Goal: Information Seeking & Learning: Learn about a topic

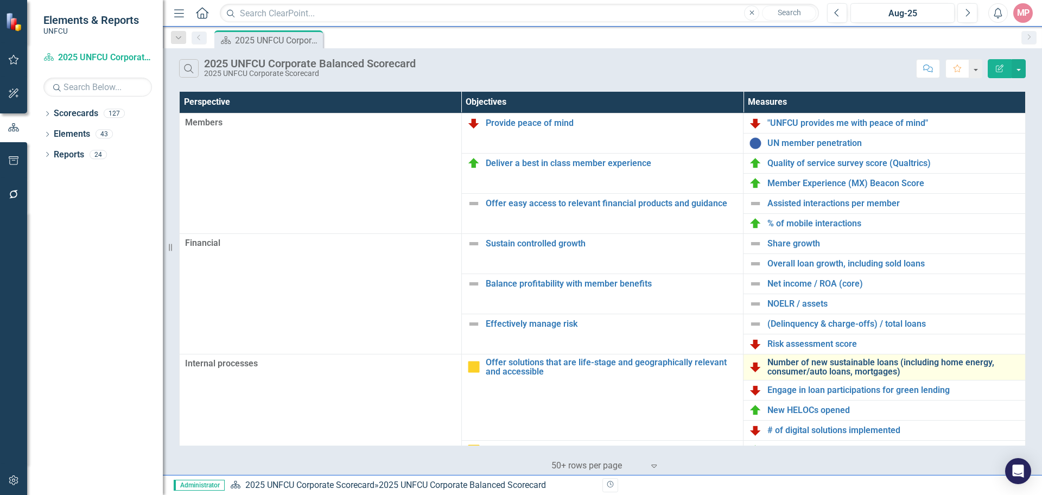
click at [865, 370] on link "Number of new sustainable loans (including home energy, consumer/auto loans, mo…" at bounding box center [893, 367] width 252 height 19
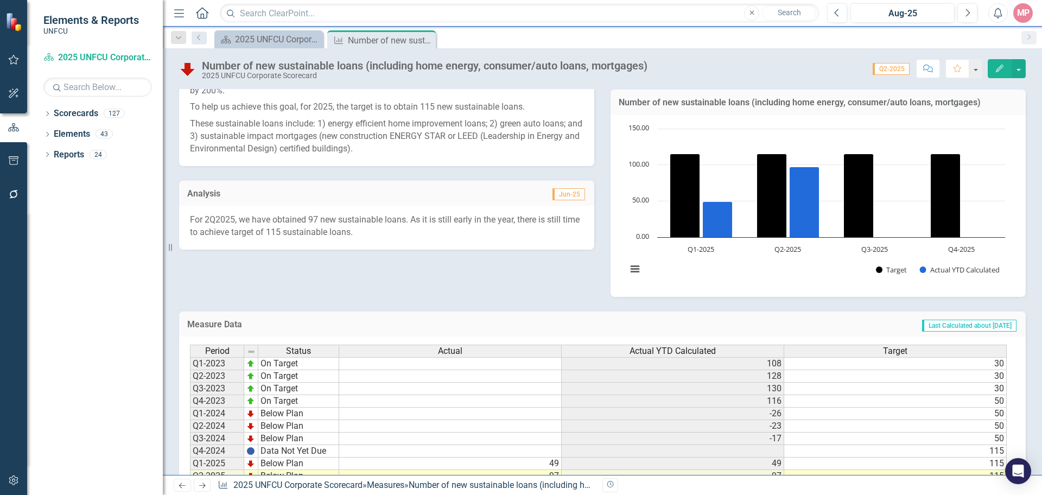
scroll to position [217, 0]
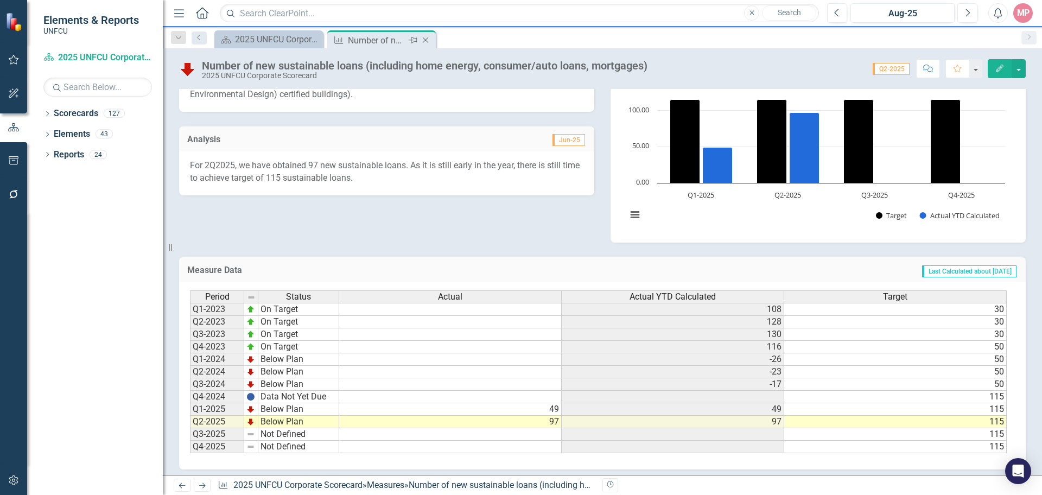
click at [428, 40] on icon "Close" at bounding box center [425, 40] width 11 height 9
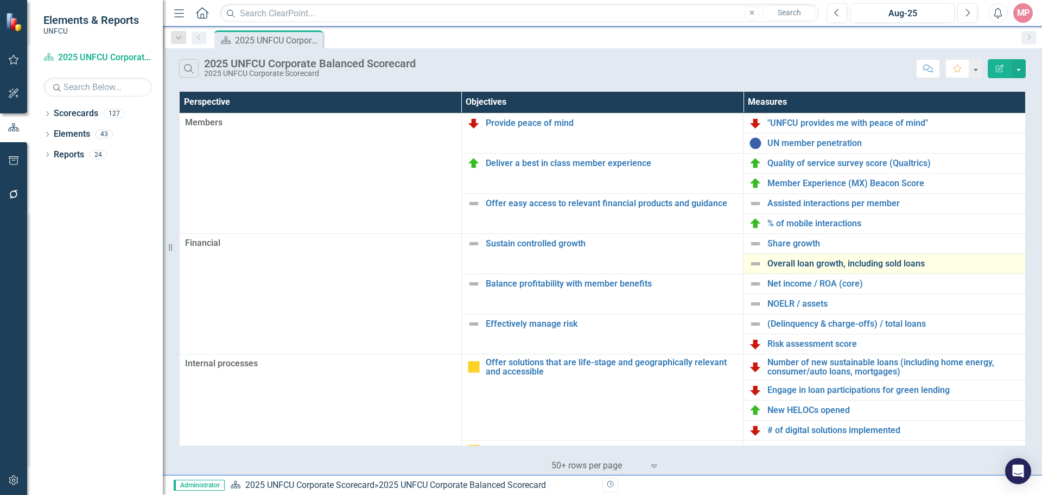
click at [804, 263] on link "Overall loan growth, including sold loans" at bounding box center [893, 264] width 252 height 10
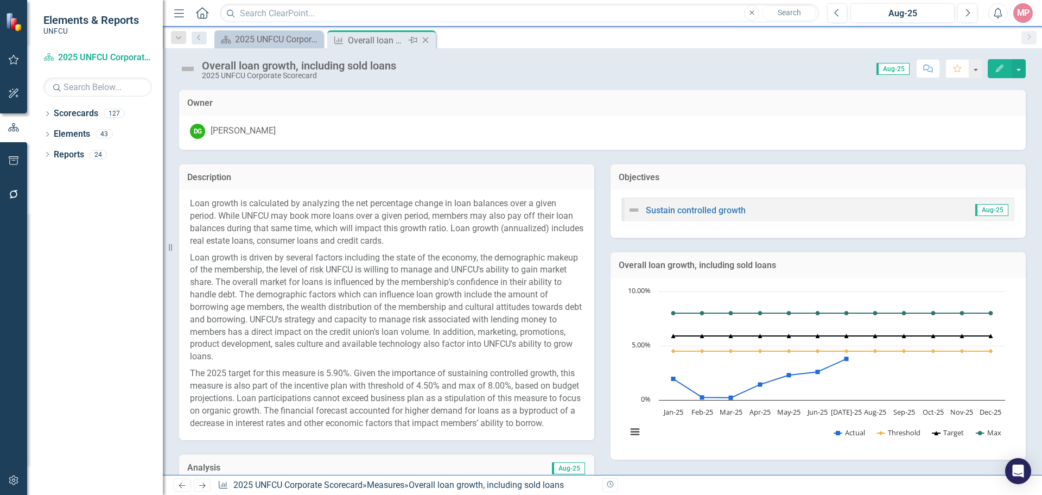
click at [424, 42] on icon "Close" at bounding box center [425, 40] width 11 height 9
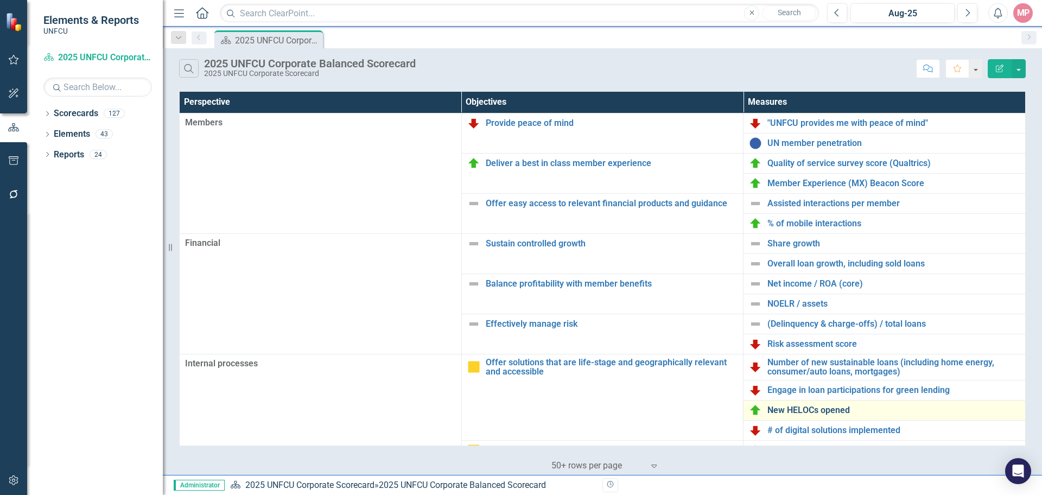
click at [819, 414] on link "New HELOCs opened" at bounding box center [893, 410] width 252 height 10
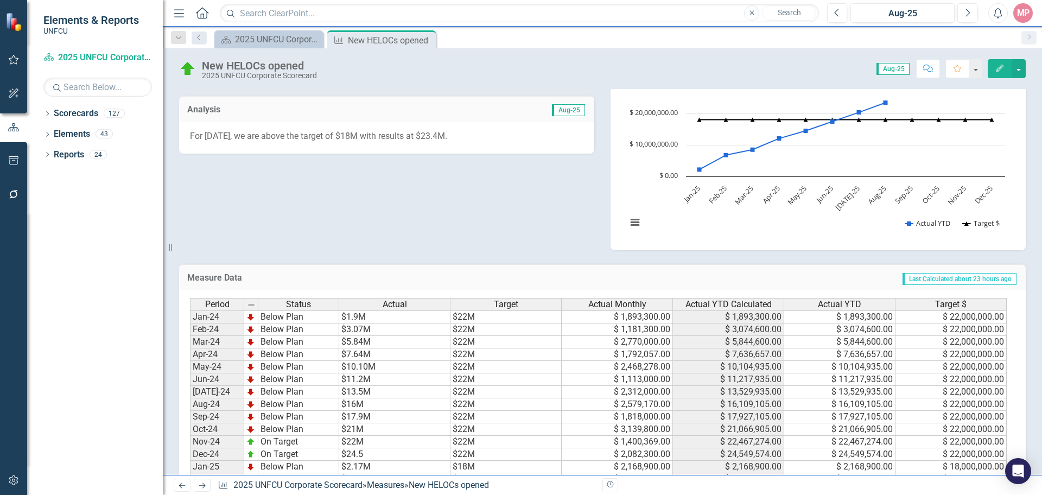
scroll to position [155, 0]
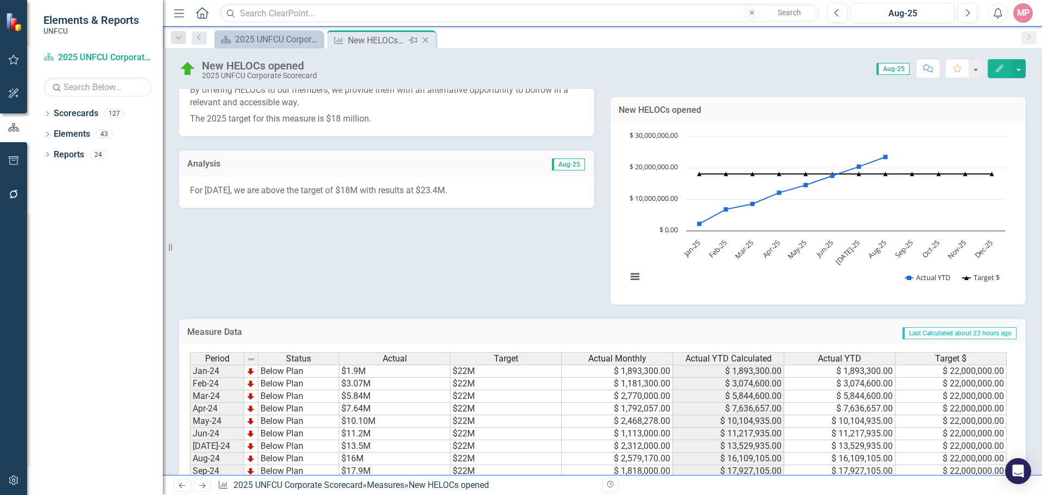
click at [425, 41] on icon at bounding box center [426, 40] width 6 height 6
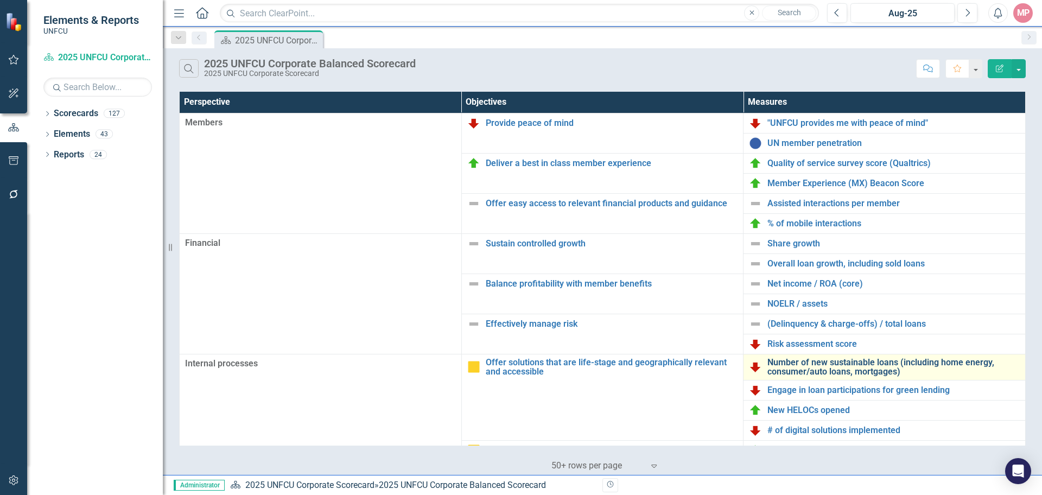
click at [863, 370] on link "Number of new sustainable loans (including home energy, consumer/auto loans, mo…" at bounding box center [893, 367] width 252 height 19
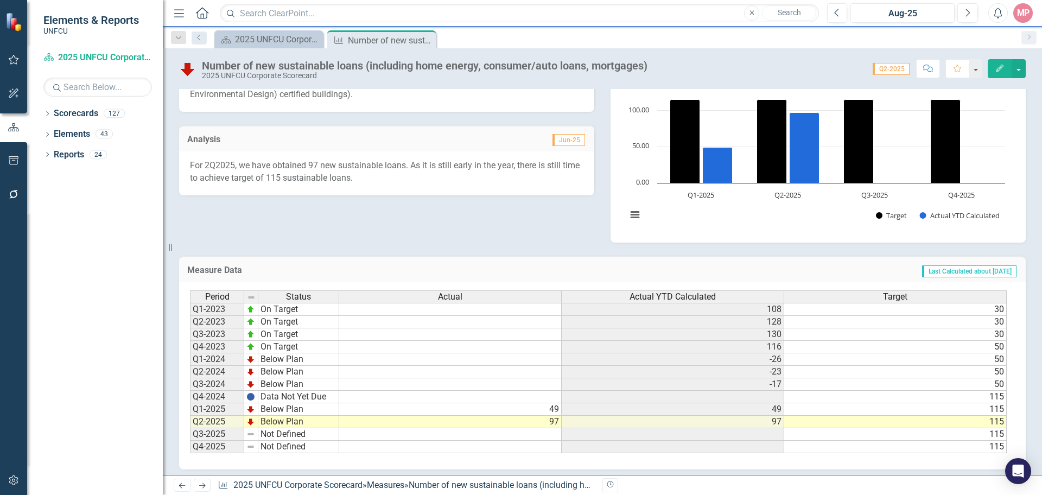
scroll to position [222, 0]
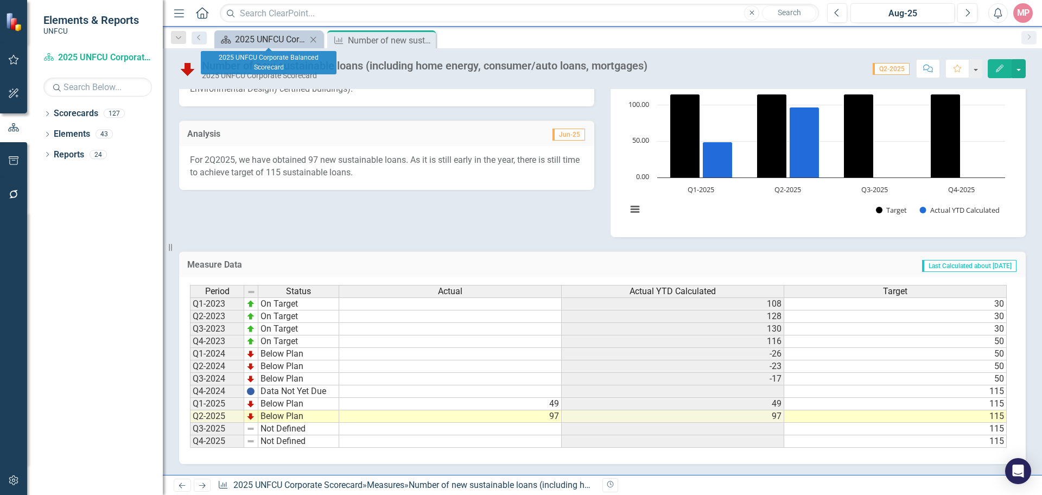
click at [268, 39] on div "2025 UNFCU Corporate Balanced Scorecard" at bounding box center [271, 40] width 72 height 14
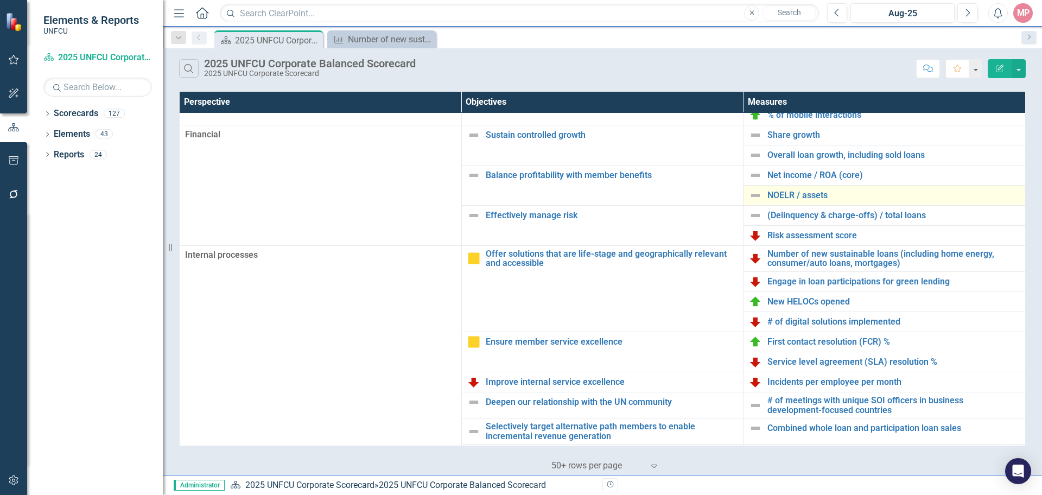
scroll to position [163, 0]
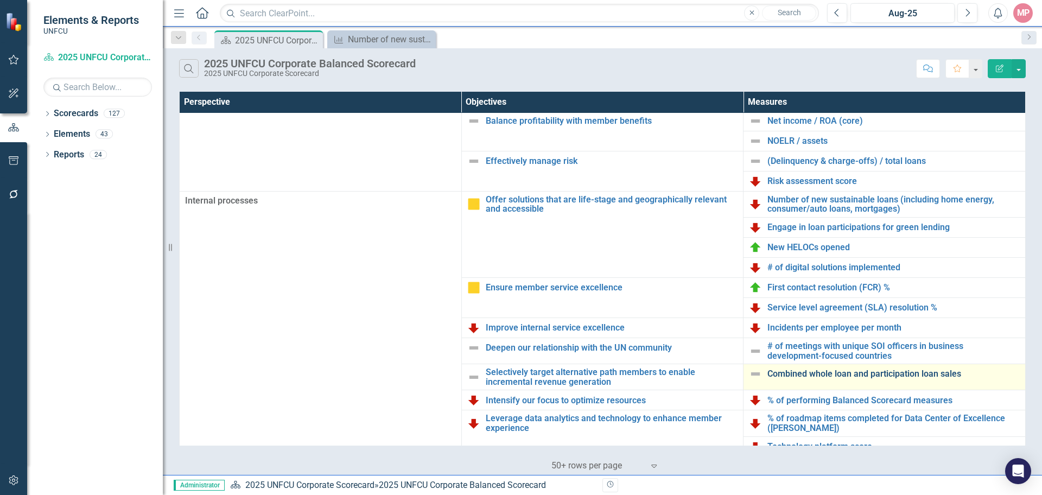
click at [871, 374] on link "Combined whole loan and participation loan sales" at bounding box center [893, 374] width 252 height 10
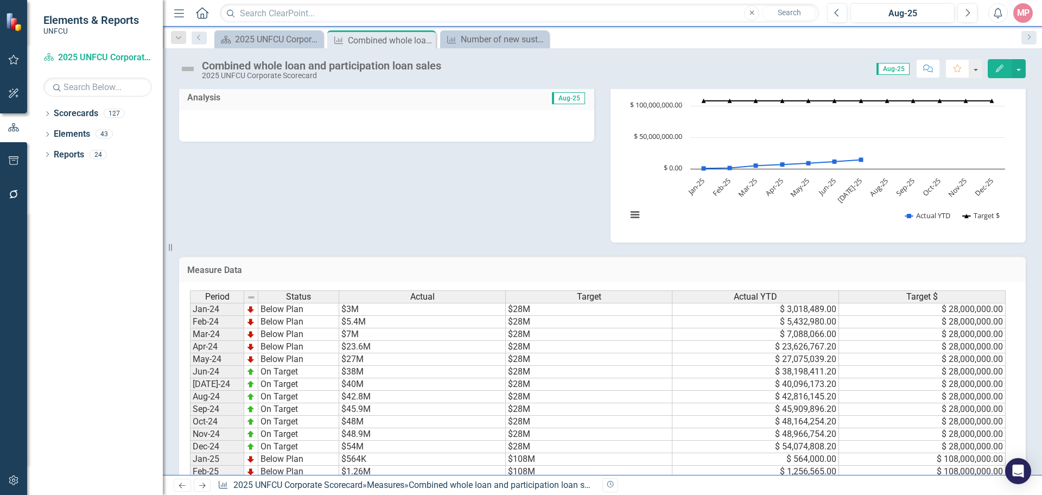
scroll to position [372, 0]
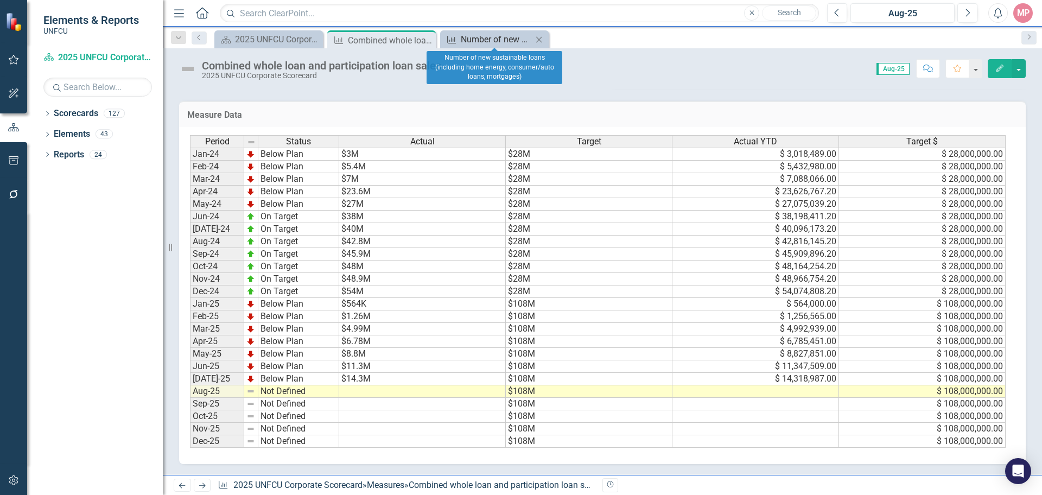
click at [494, 39] on div "Number of new sustainable loans (including home energy, consumer/auto loans, mo…" at bounding box center [497, 40] width 72 height 14
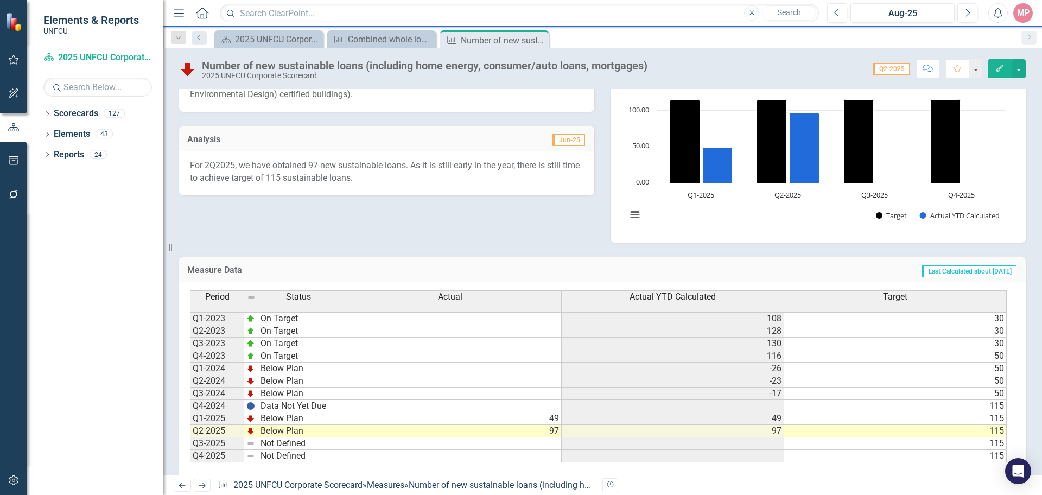
scroll to position [217, 0]
click at [285, 37] on div "2025 UNFCU Corporate Balanced Scorecard" at bounding box center [271, 40] width 72 height 14
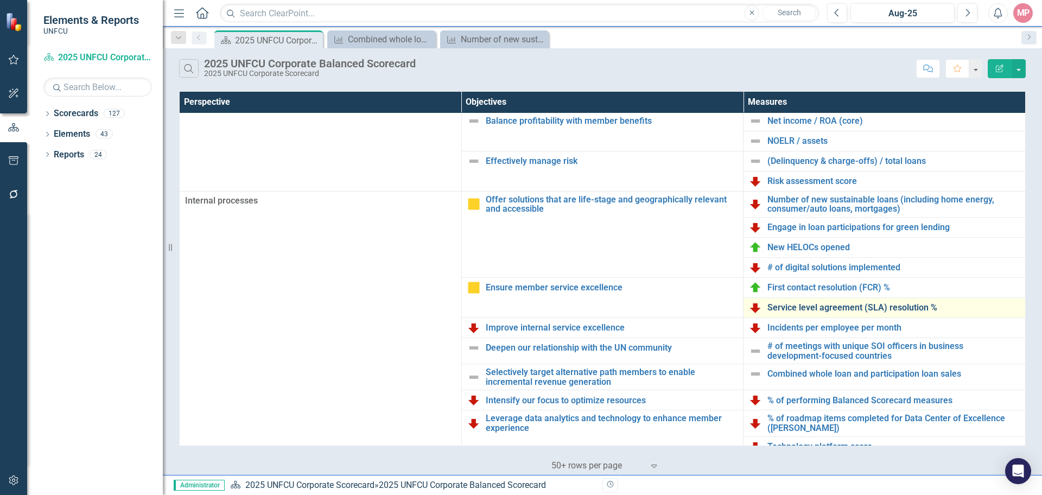
scroll to position [234, 0]
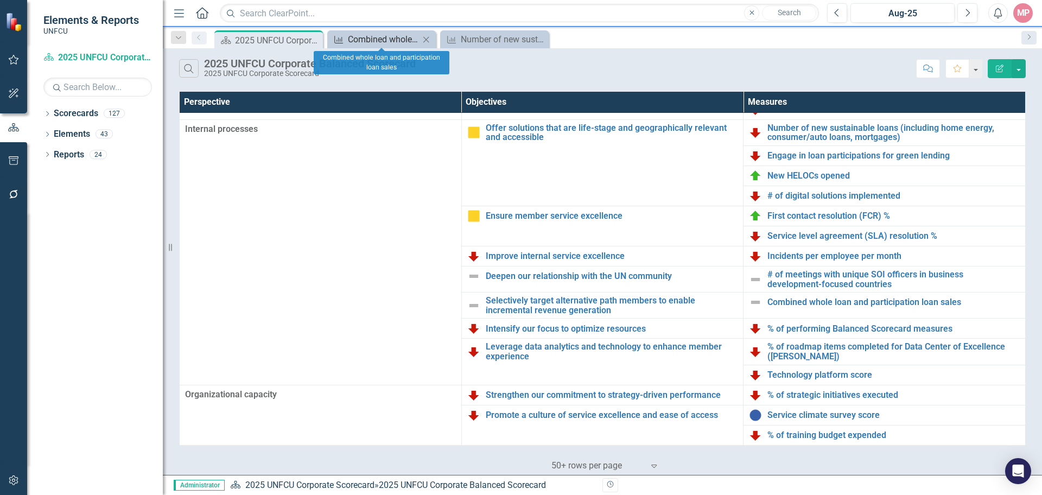
click at [383, 42] on div "Combined whole loan and participation loan sales" at bounding box center [384, 40] width 72 height 14
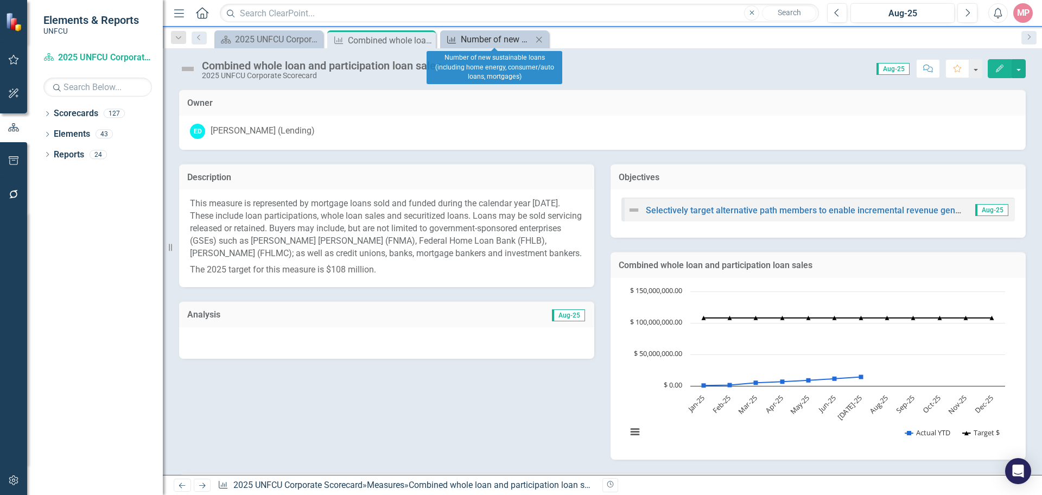
click at [497, 35] on div "Number of new sustainable loans (including home energy, consumer/auto loans, mo…" at bounding box center [497, 40] width 72 height 14
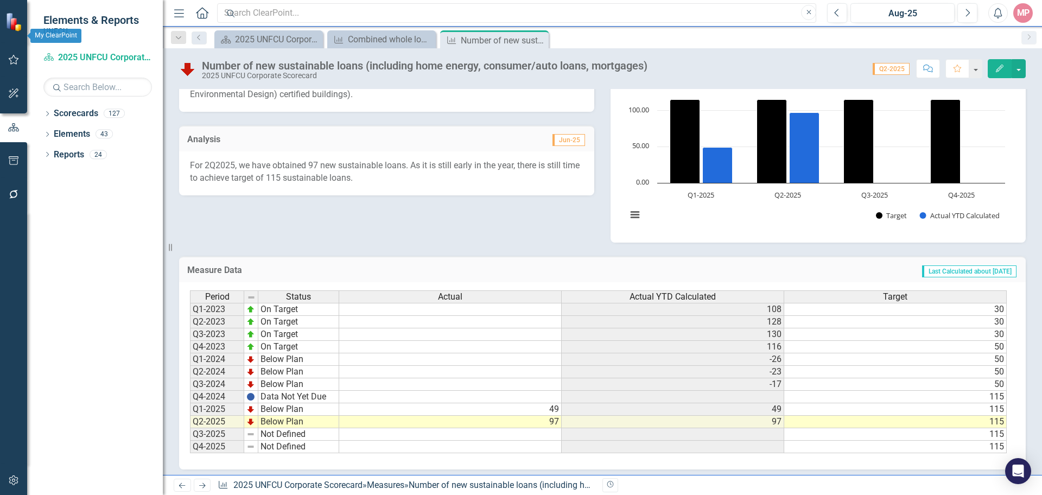
scroll to position [217, 0]
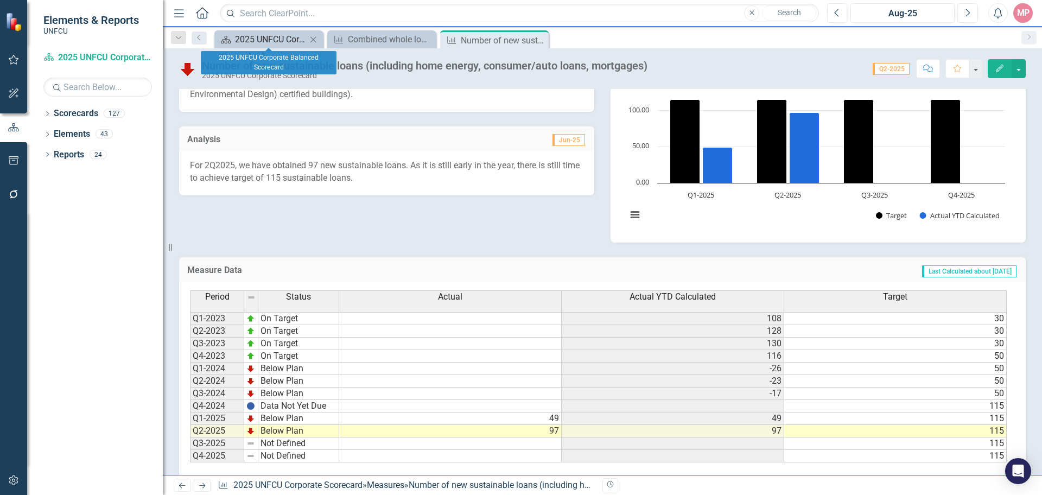
click at [289, 41] on div "2025 UNFCU Corporate Balanced Scorecard" at bounding box center [271, 40] width 72 height 14
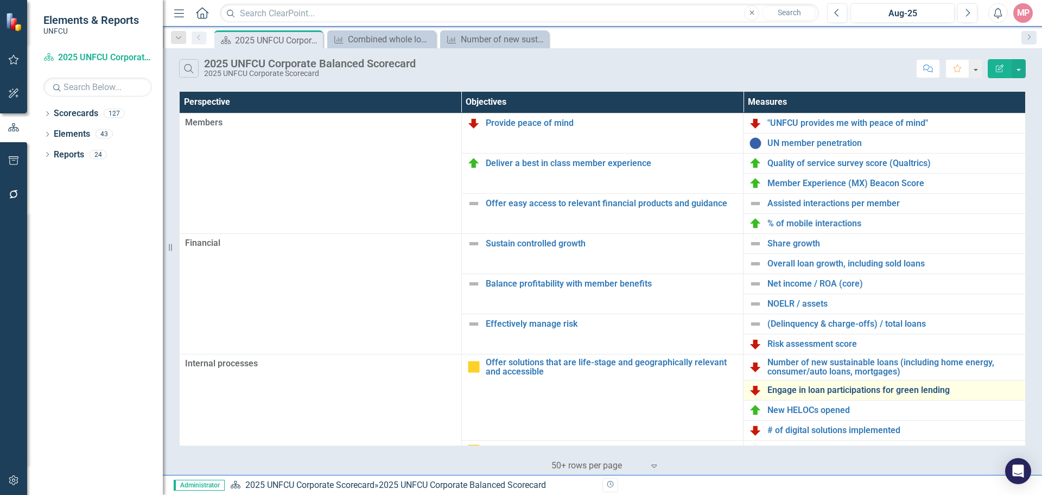
click at [844, 389] on link "Engage in loan participations for green lending" at bounding box center [893, 390] width 252 height 10
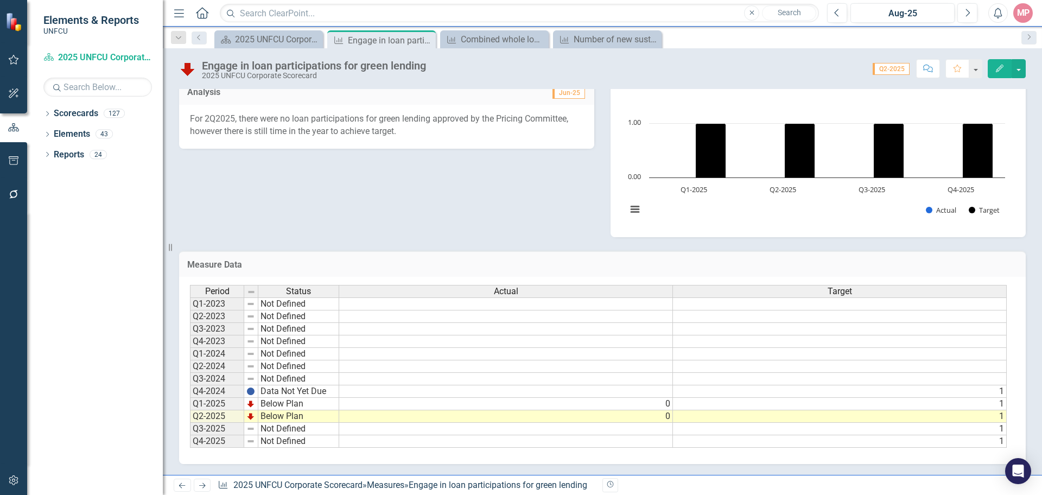
scroll to position [60, 0]
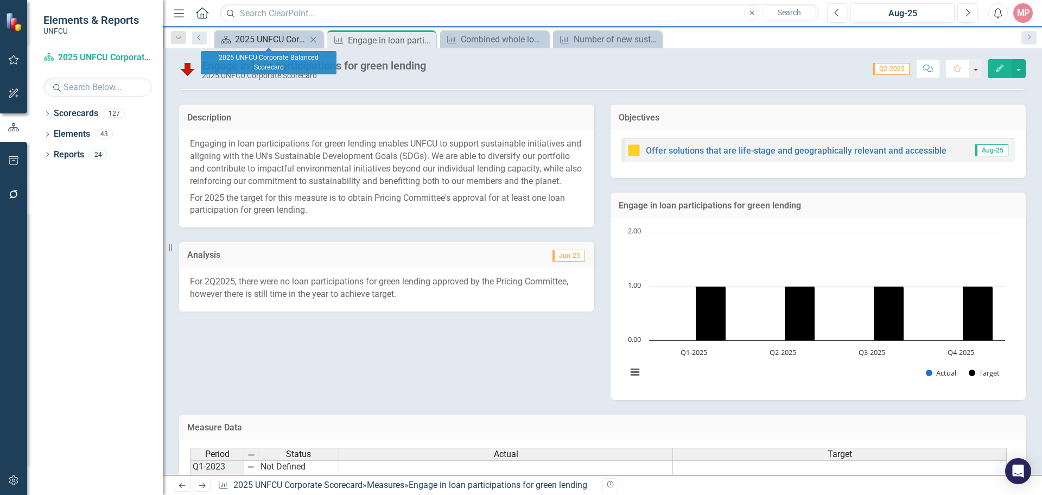
click at [255, 34] on div "2025 UNFCU Corporate Balanced Scorecard" at bounding box center [271, 40] width 72 height 14
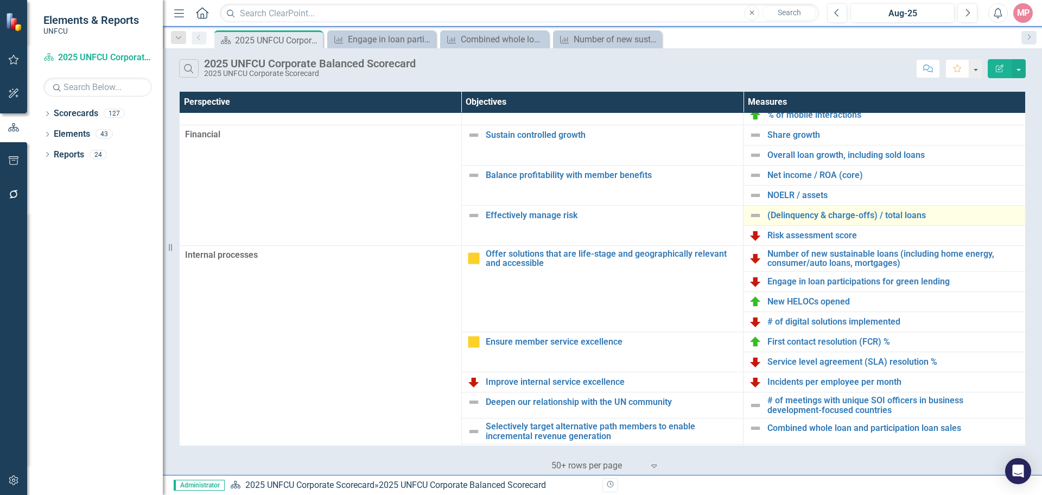
scroll to position [163, 0]
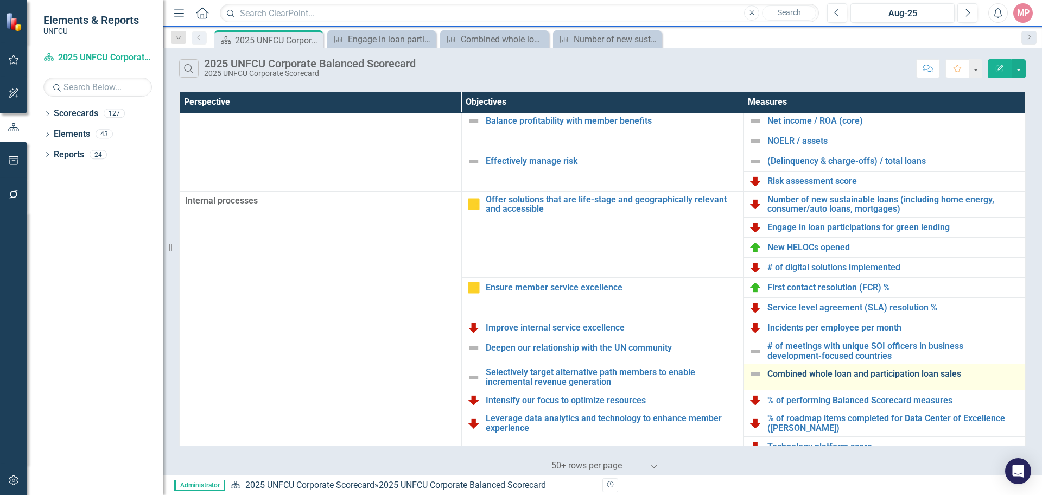
click at [862, 375] on link "Combined whole loan and participation loan sales" at bounding box center [893, 374] width 252 height 10
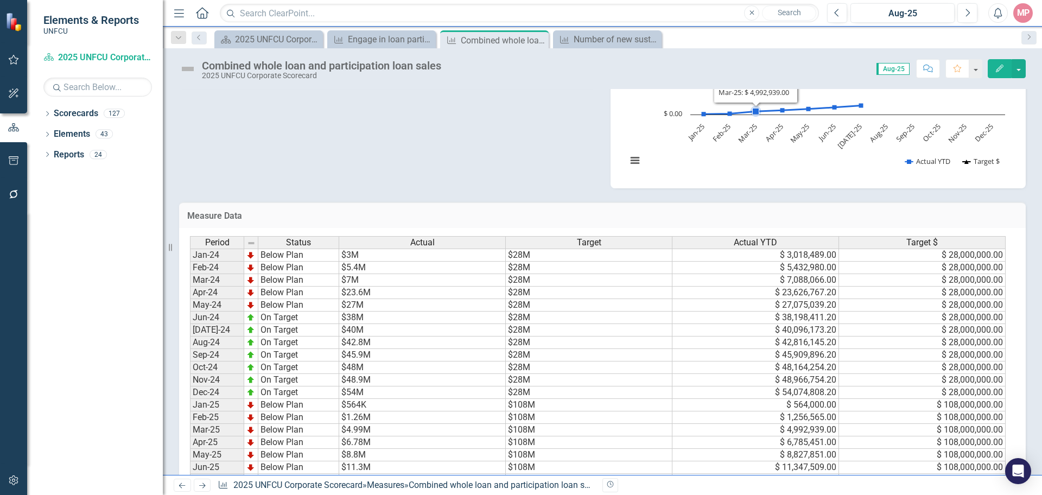
scroll to position [372, 0]
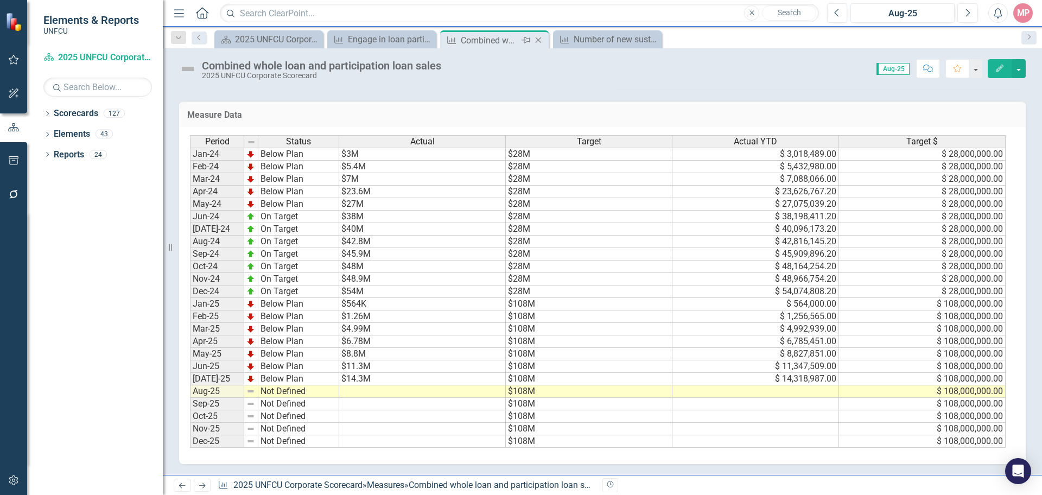
click at [540, 40] on icon "Close" at bounding box center [538, 40] width 11 height 9
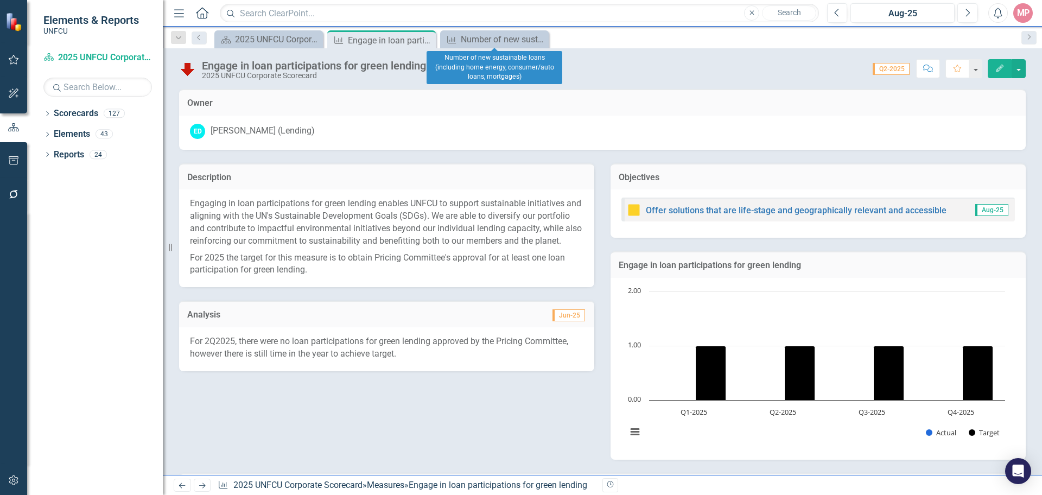
click at [0, 0] on icon "Close" at bounding box center [0, 0] width 0 height 0
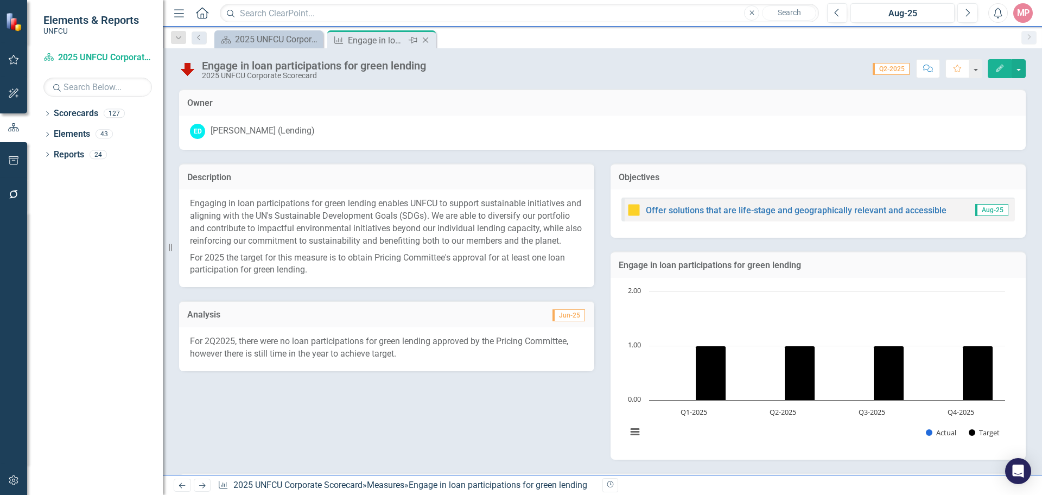
click at [426, 40] on icon at bounding box center [426, 40] width 6 height 6
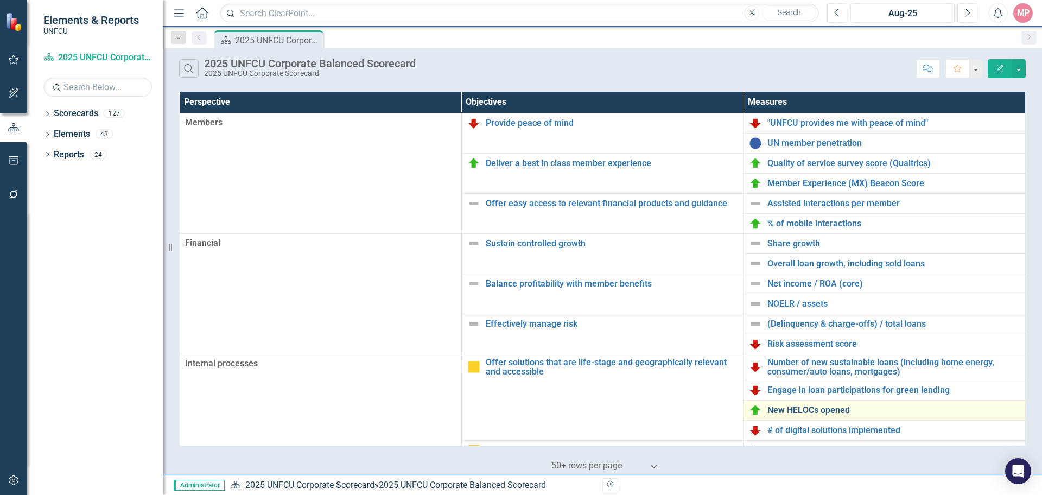
click at [816, 413] on link "New HELOCs opened" at bounding box center [893, 410] width 252 height 10
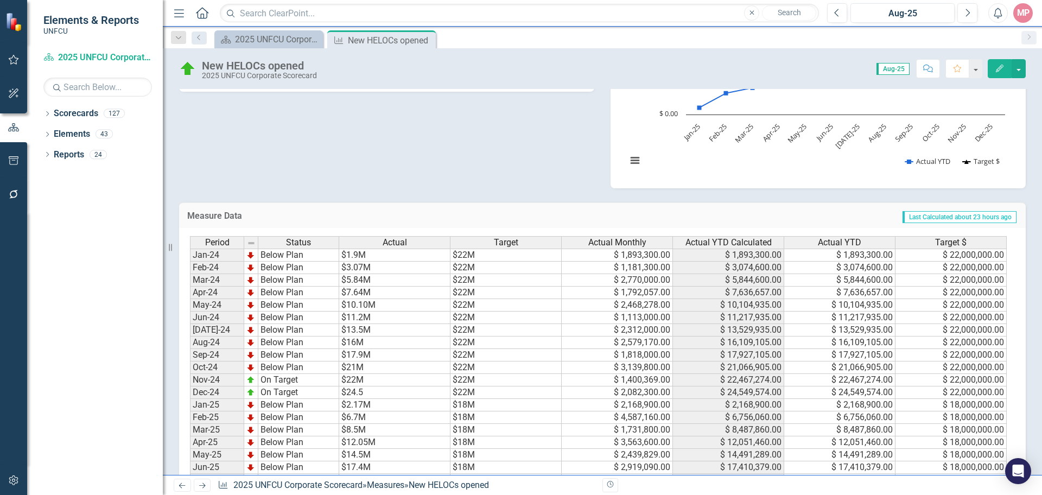
scroll to position [372, 0]
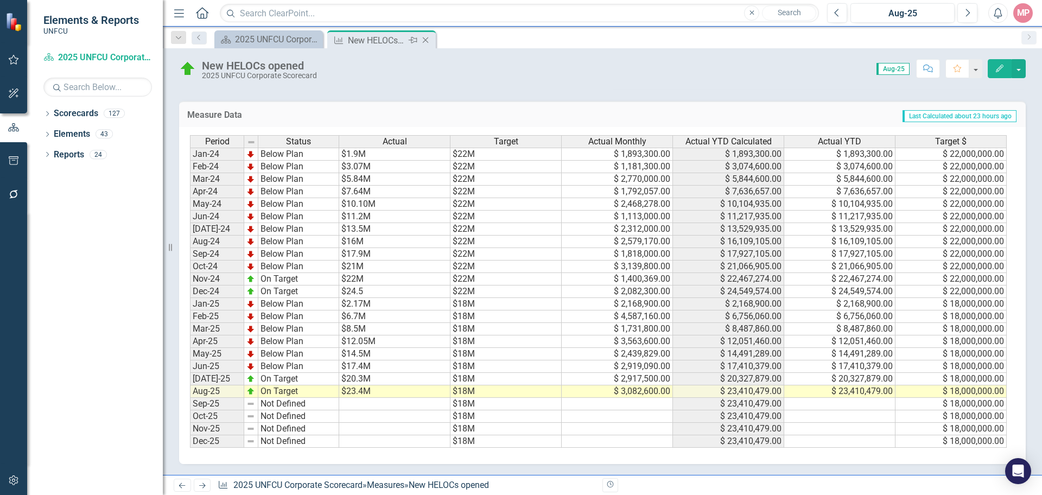
click at [425, 39] on icon "Close" at bounding box center [425, 40] width 11 height 9
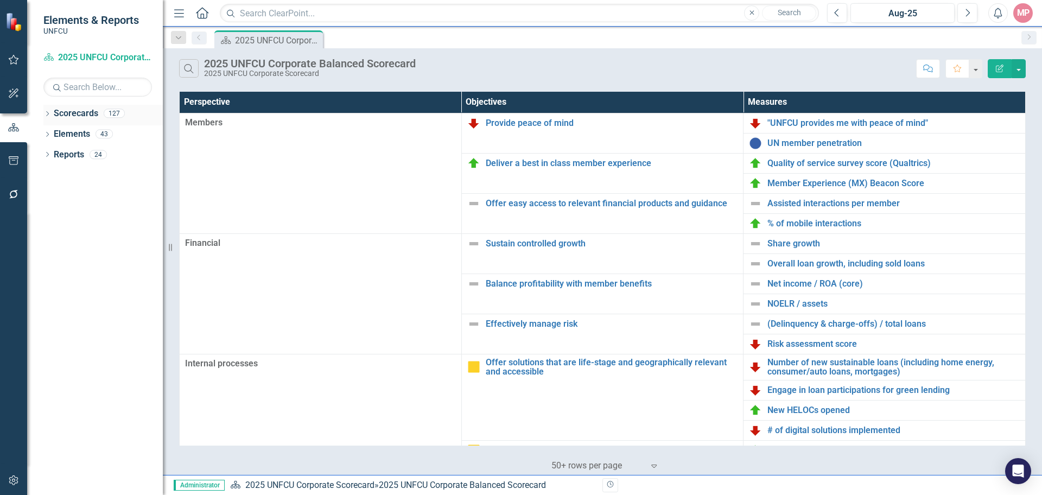
click at [49, 112] on icon "Dropdown" at bounding box center [47, 115] width 8 height 6
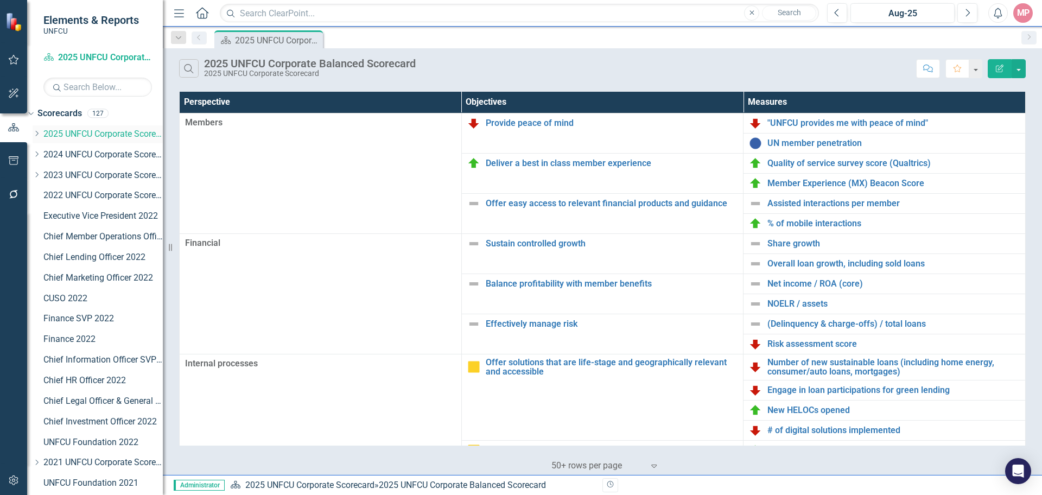
click at [41, 135] on icon "Dropdown" at bounding box center [37, 133] width 8 height 7
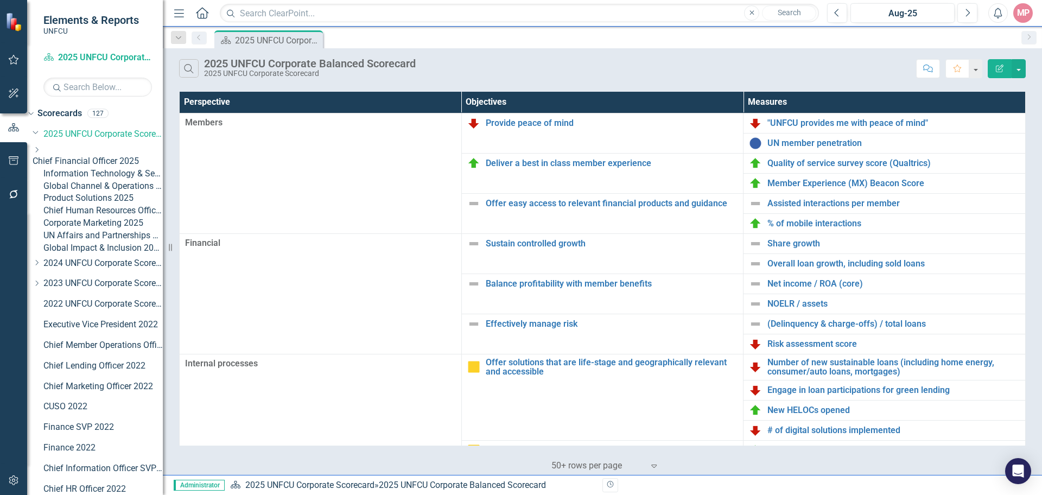
click at [112, 255] on link "Global Impact & Inclusion 2025" at bounding box center [102, 248] width 119 height 12
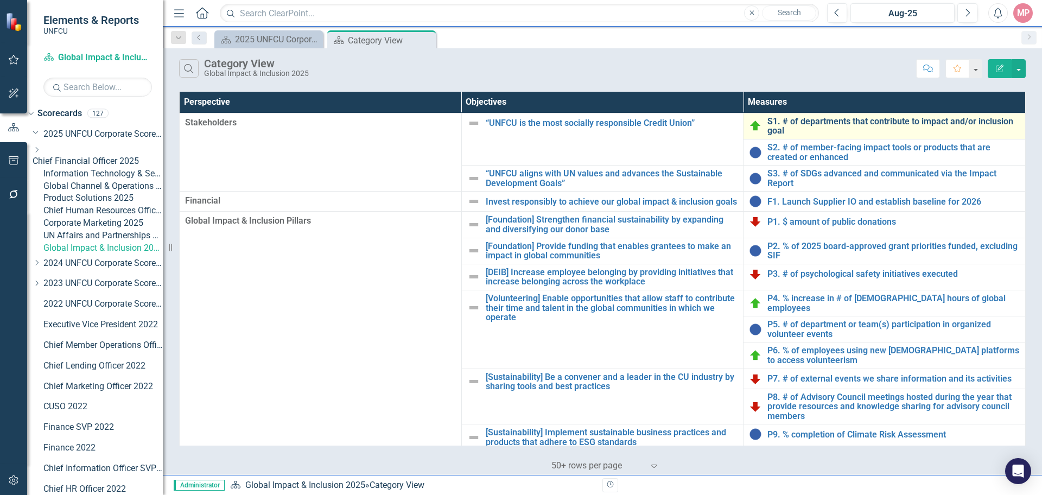
click at [841, 123] on link "S1. # of departments that contribute to impact and/or inclusion goal" at bounding box center [893, 126] width 252 height 19
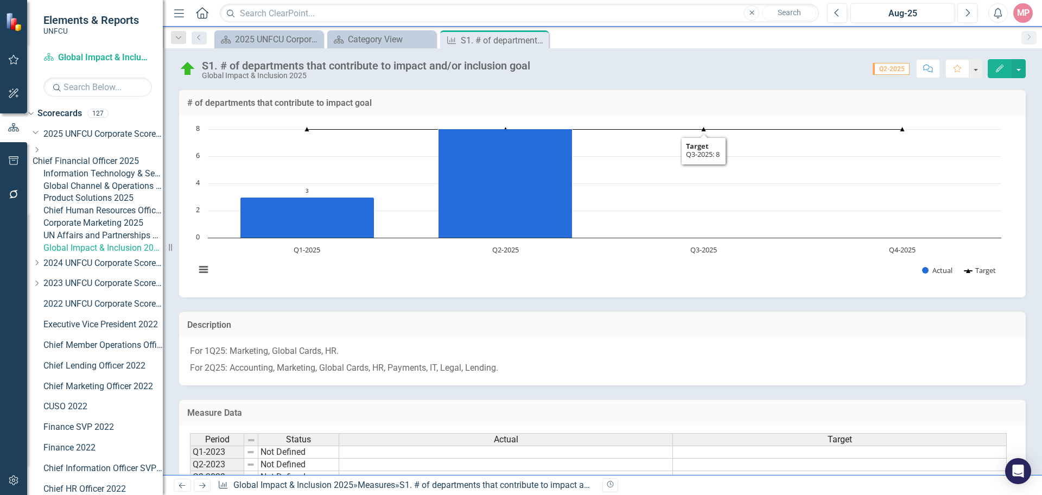
scroll to position [148, 0]
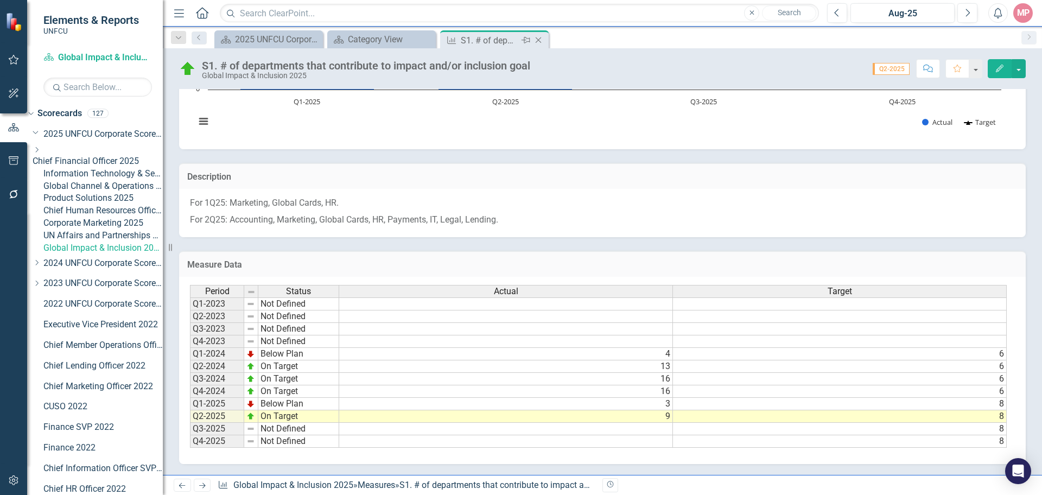
click at [538, 41] on icon "Close" at bounding box center [538, 40] width 11 height 9
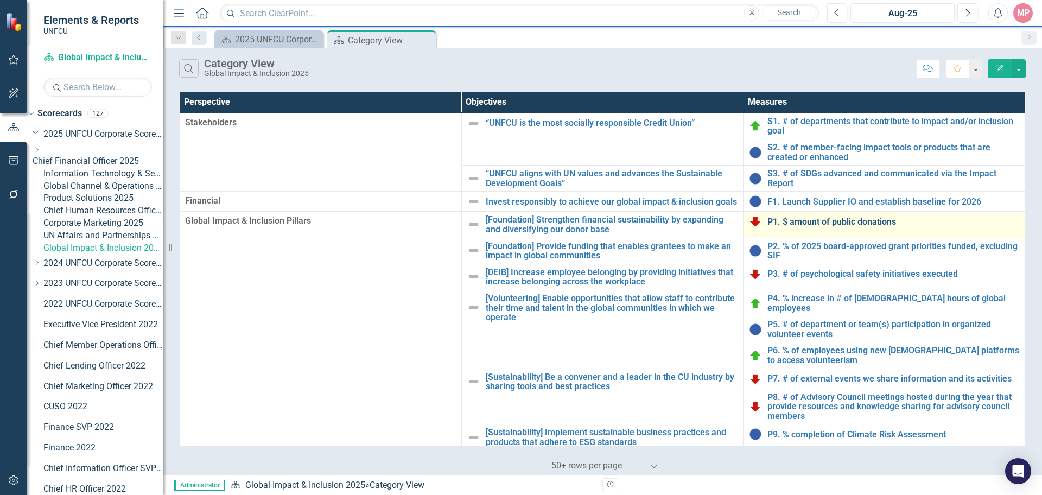
click at [832, 227] on link "P1. $ amount of public donations" at bounding box center [893, 222] width 252 height 10
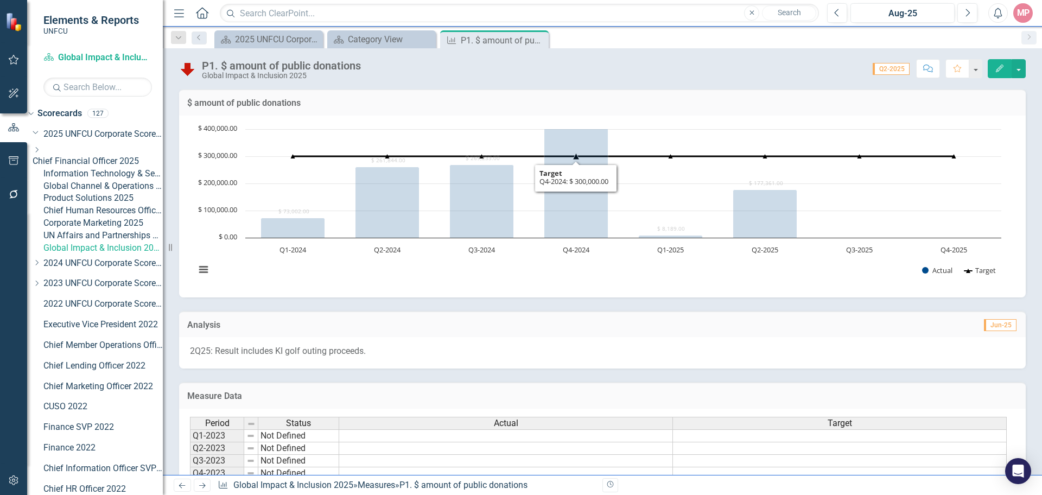
scroll to position [132, 0]
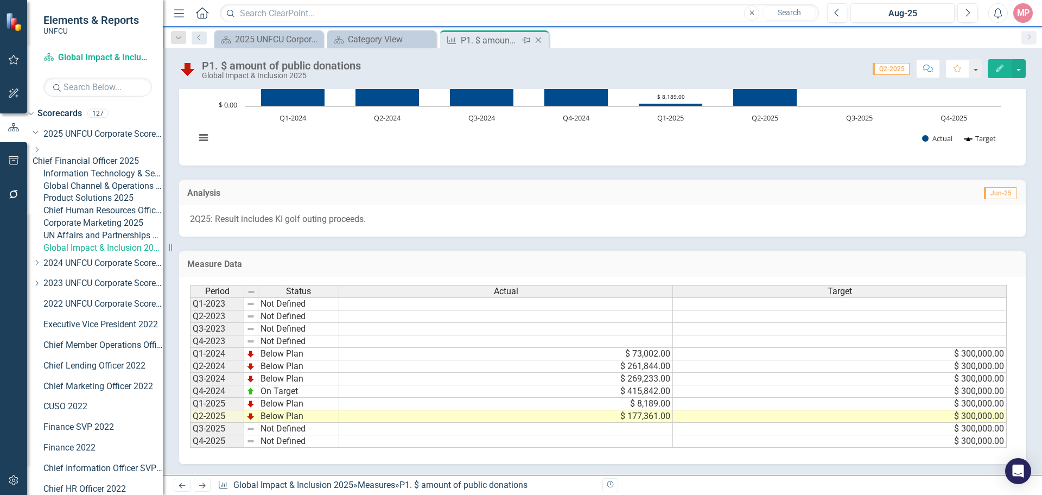
click at [540, 40] on icon "Close" at bounding box center [538, 40] width 11 height 9
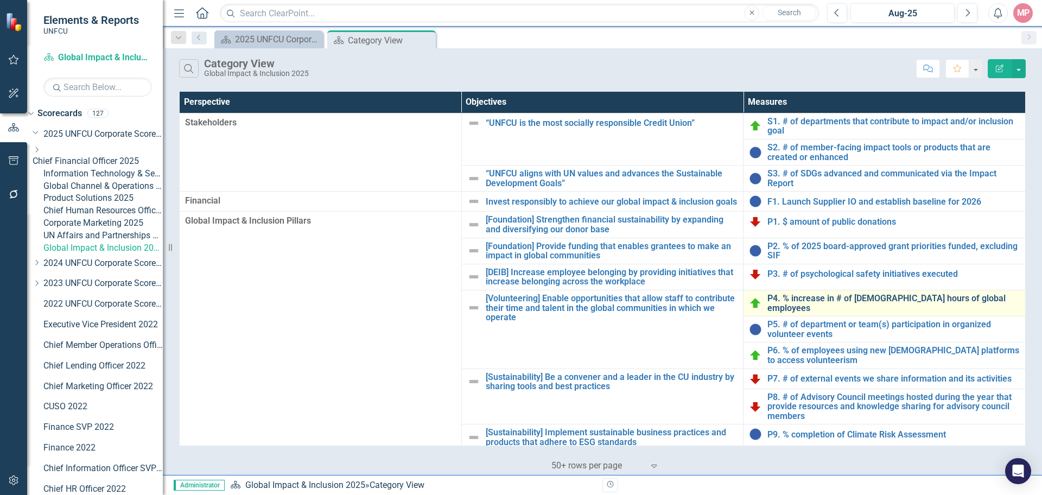
scroll to position [98, 0]
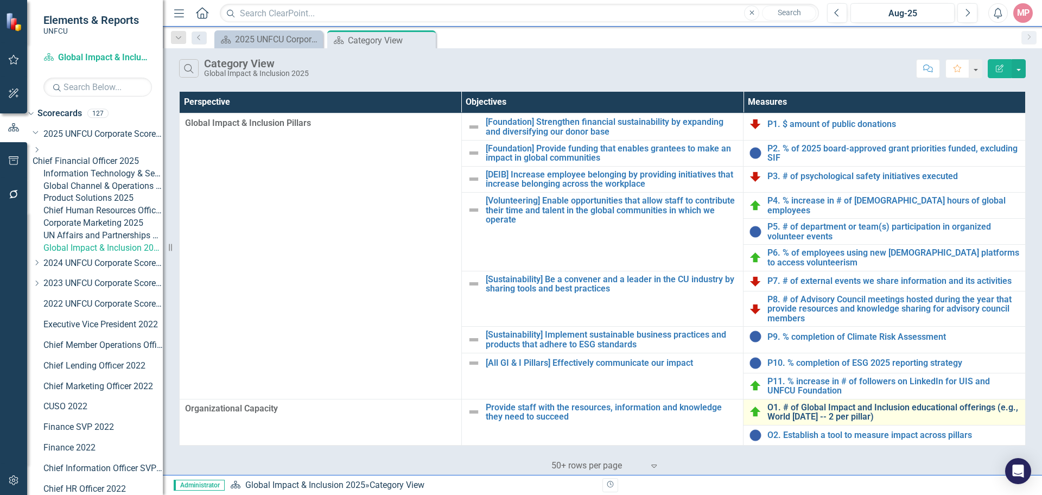
click at [823, 414] on link "O1. # of Global Impact and Inclusion educational offerings (e.g., World [DATE] …" at bounding box center [893, 412] width 252 height 19
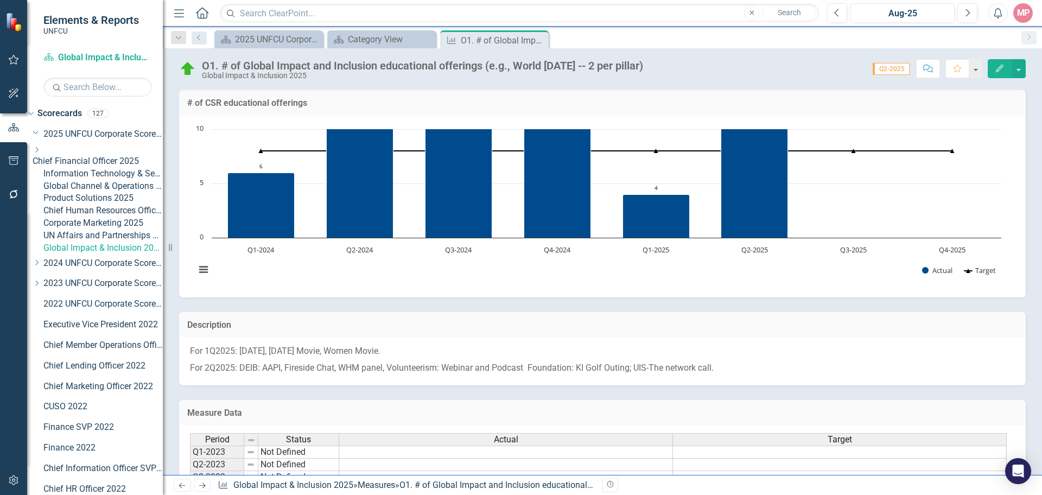
scroll to position [148, 0]
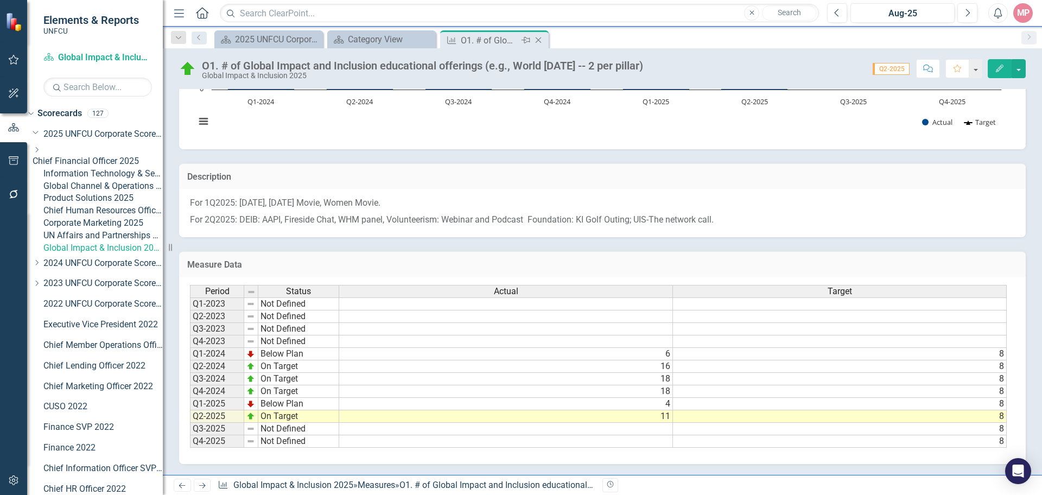
click at [540, 42] on icon "Close" at bounding box center [538, 40] width 11 height 9
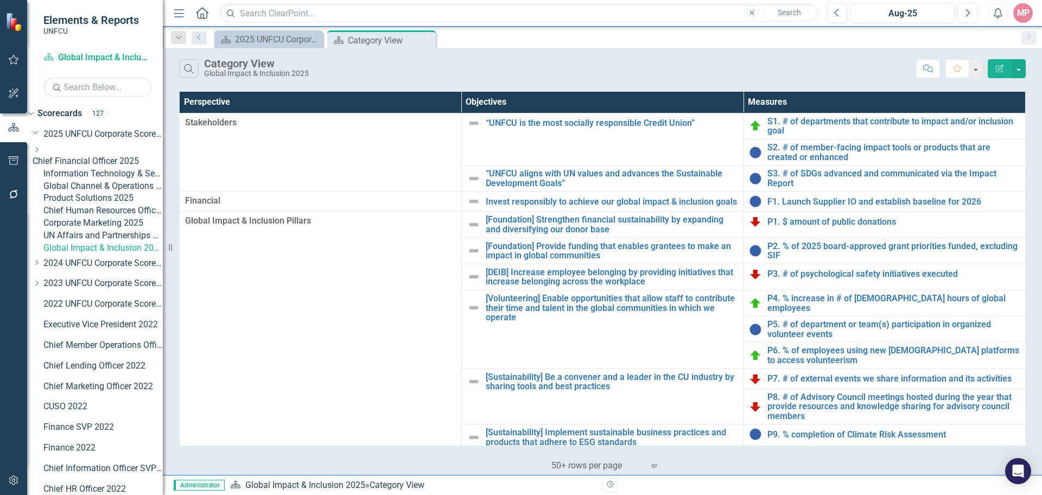
click at [106, 242] on link "UN Affairs and Partnerships 2025" at bounding box center [102, 236] width 119 height 12
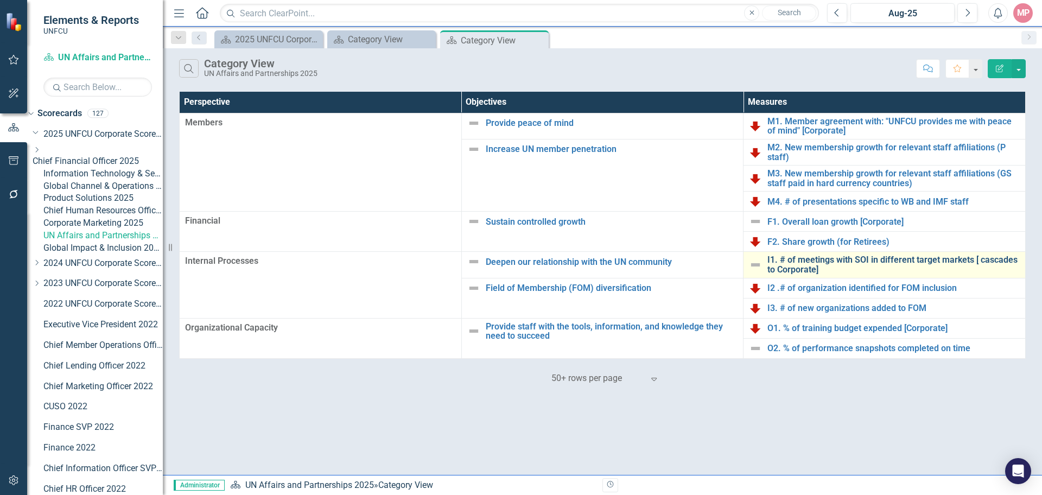
click at [807, 259] on link "I1. # of meetings with SOI in different target markets [ cascades to Corporate]" at bounding box center [893, 264] width 252 height 19
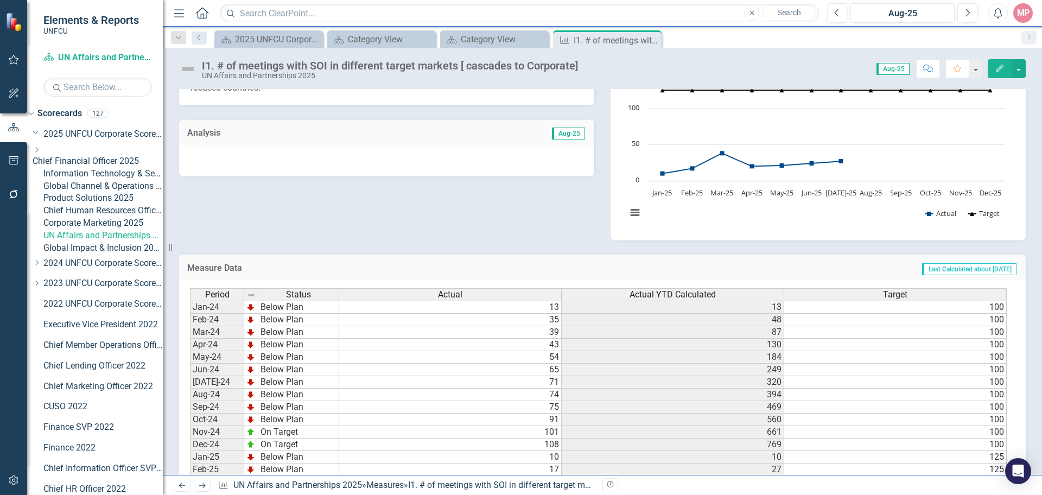
scroll to position [372, 0]
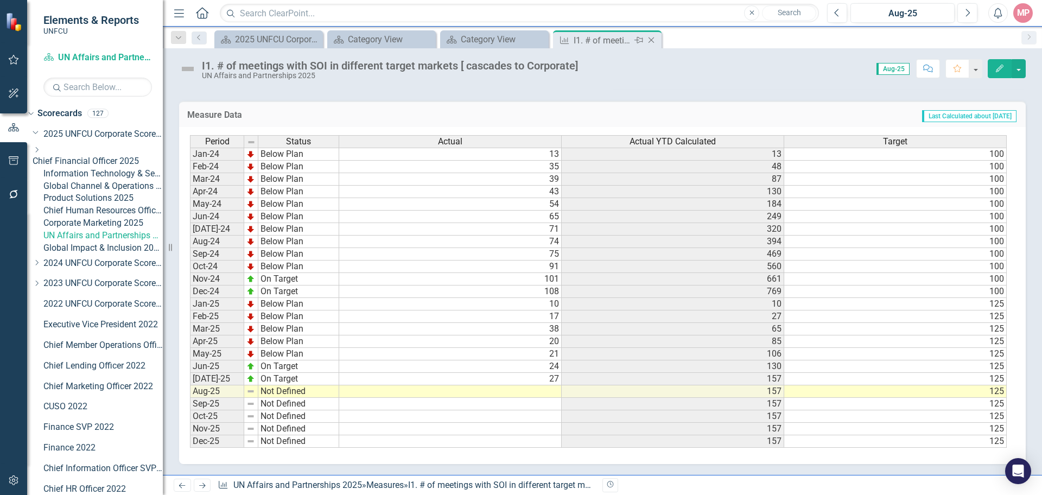
click at [654, 41] on icon "Close" at bounding box center [651, 40] width 11 height 9
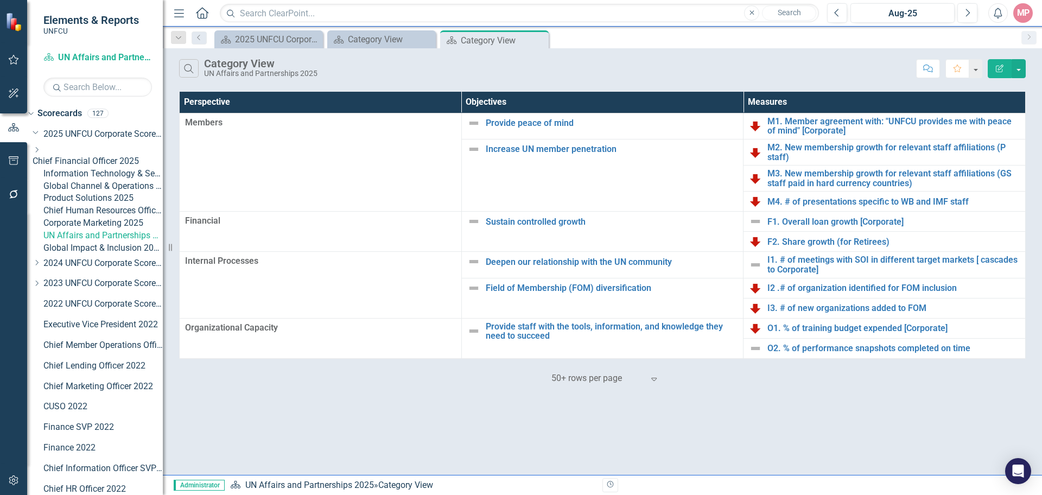
click at [103, 230] on link "Corporate Marketing 2025" at bounding box center [102, 223] width 119 height 12
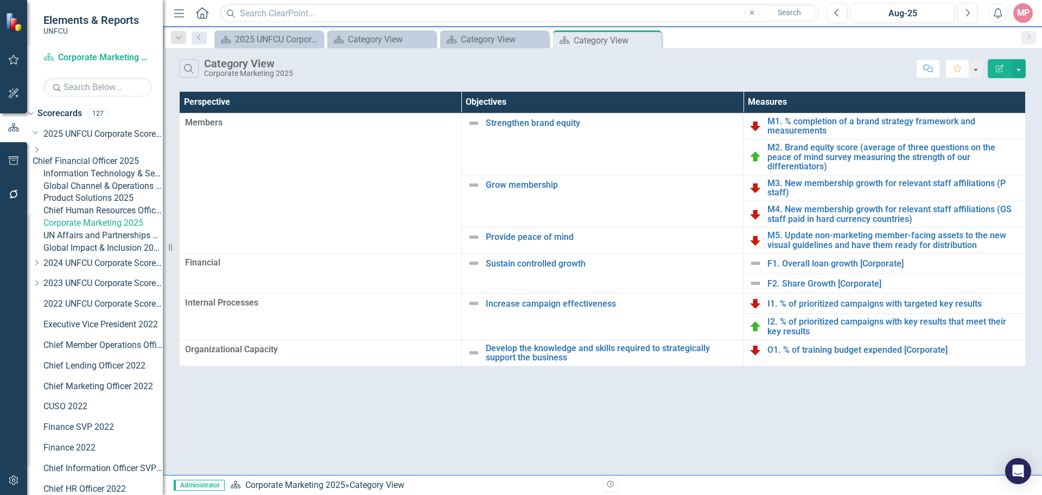
click at [101, 217] on link "Chief Human Resources Officer 2025" at bounding box center [102, 211] width 119 height 12
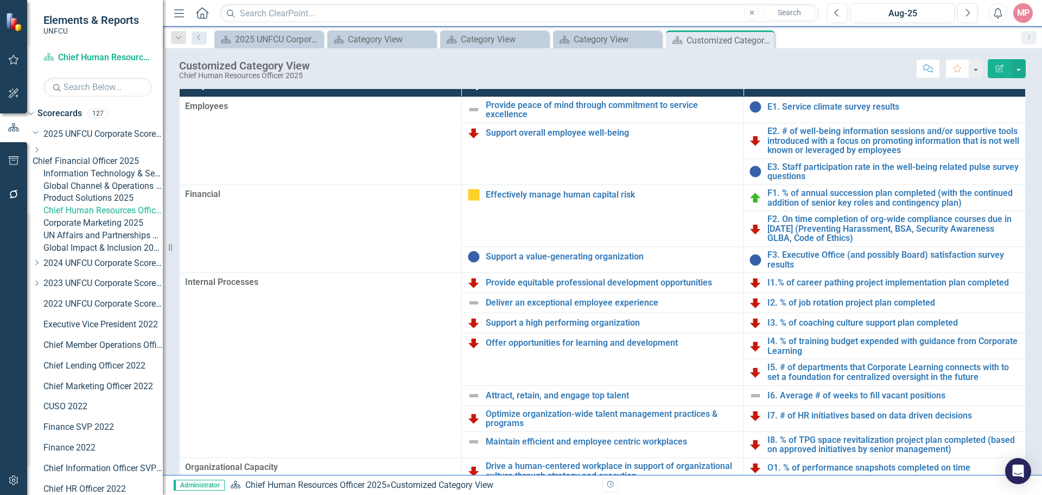
click at [122, 205] on div "Product Solutions 2025" at bounding box center [102, 198] width 119 height 12
click at [123, 205] on link "Product Solutions 2025" at bounding box center [102, 198] width 119 height 12
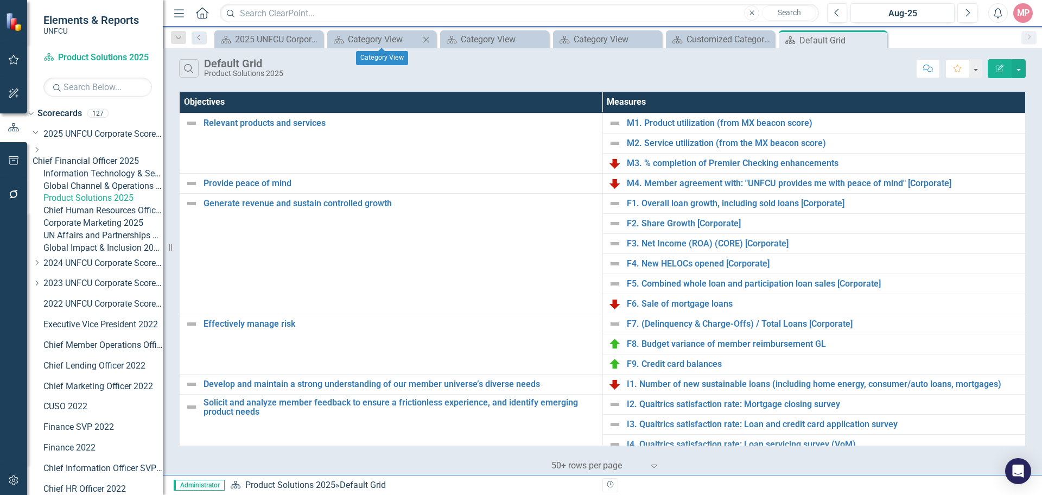
click at [429, 41] on icon "Close" at bounding box center [426, 39] width 11 height 9
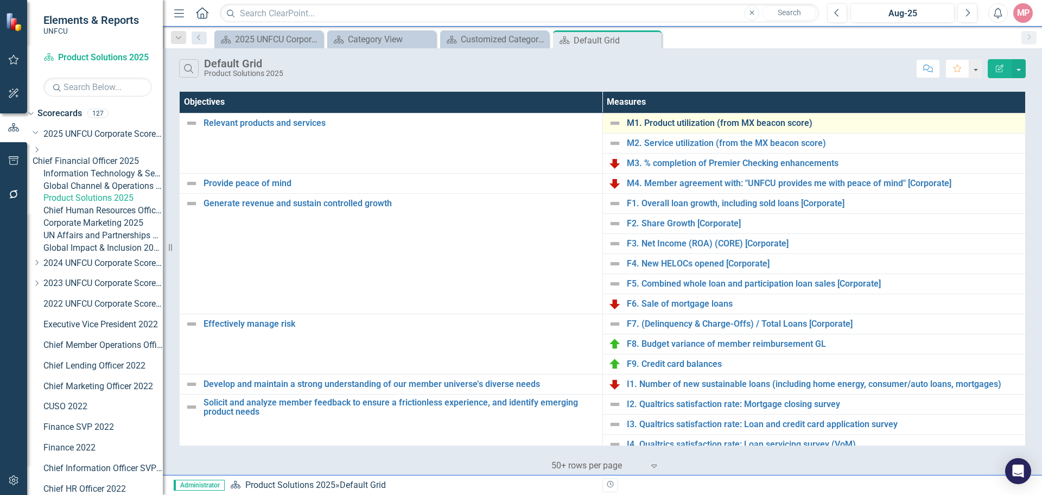
click at [682, 122] on link "M1. Product utilization (from MX beacon score)" at bounding box center [823, 123] width 393 height 10
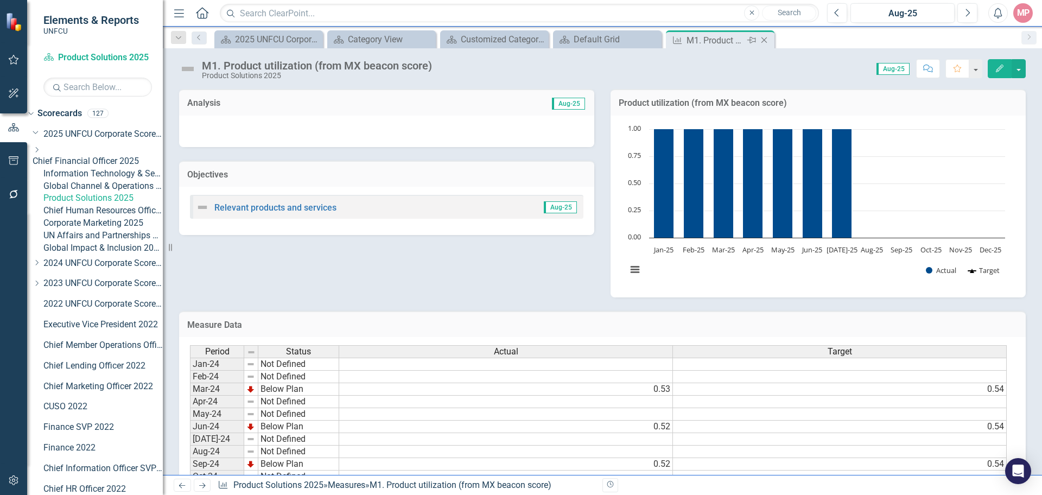
click at [765, 37] on icon "Close" at bounding box center [764, 40] width 11 height 9
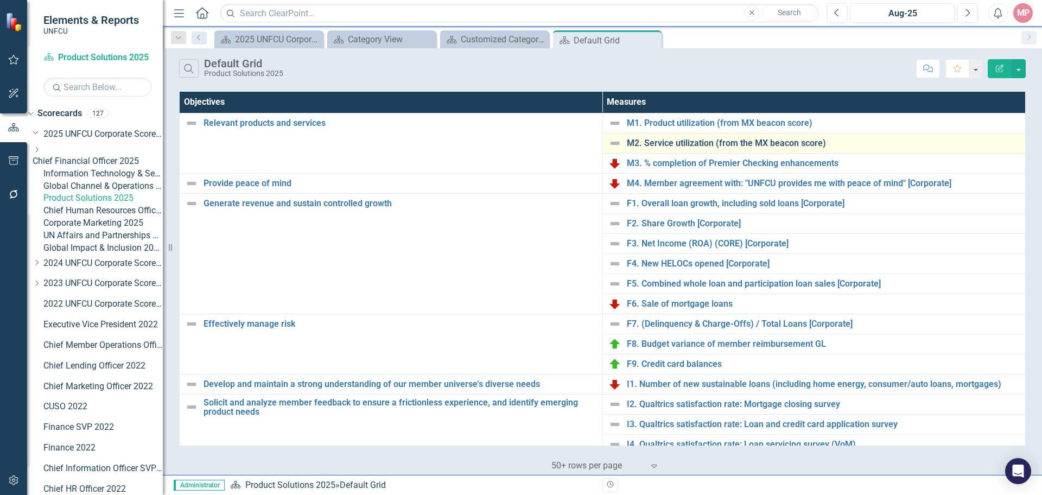
click at [702, 143] on link "M2. Service utilization (from the MX beacon score)" at bounding box center [823, 143] width 393 height 10
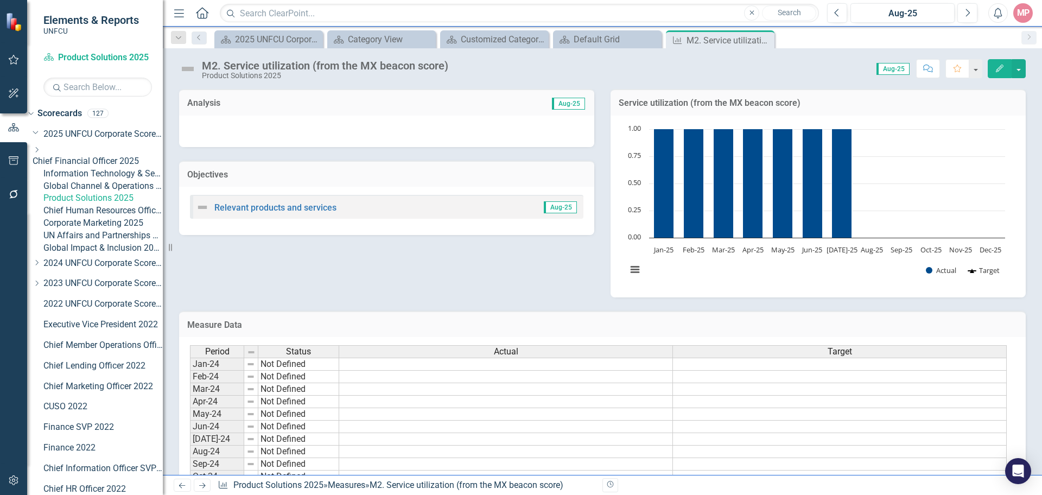
scroll to position [210, 0]
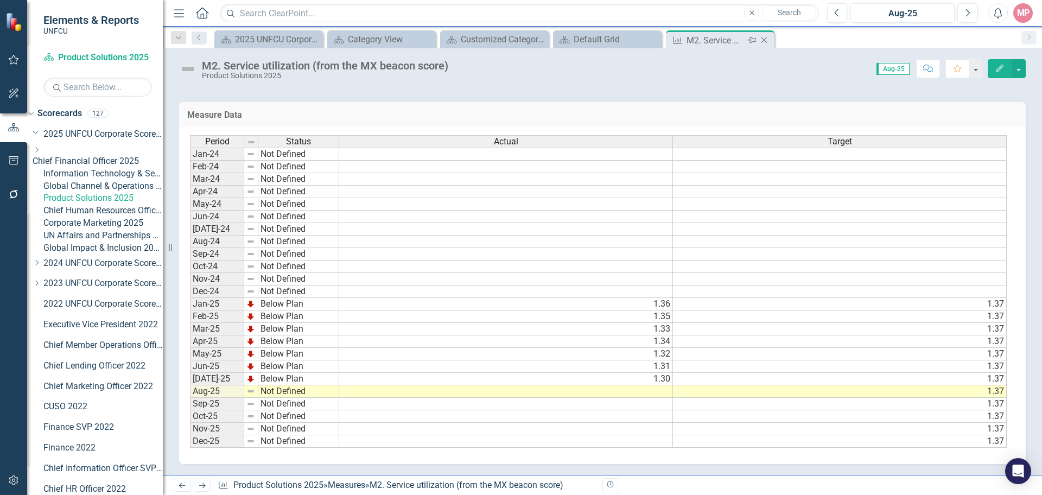
click at [764, 42] on icon "Close" at bounding box center [764, 40] width 11 height 9
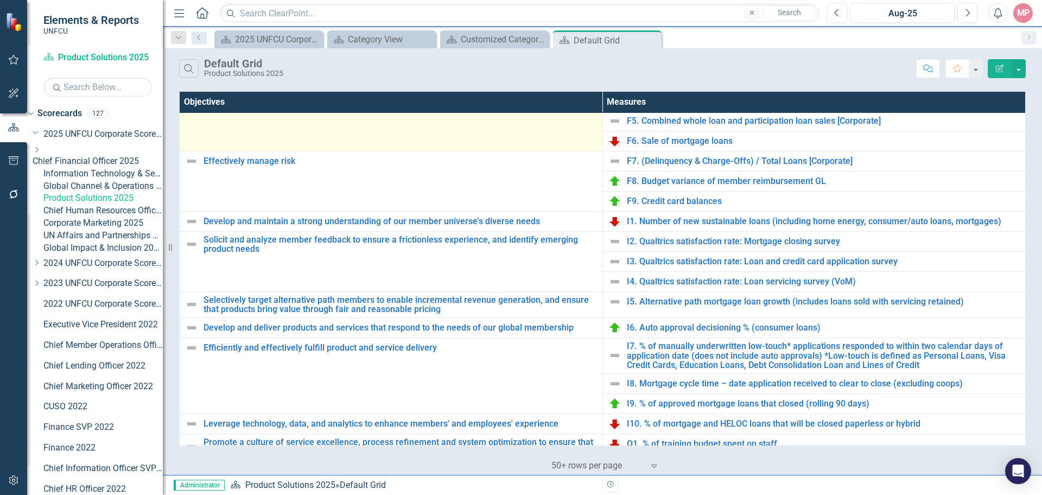
scroll to position [177, 0]
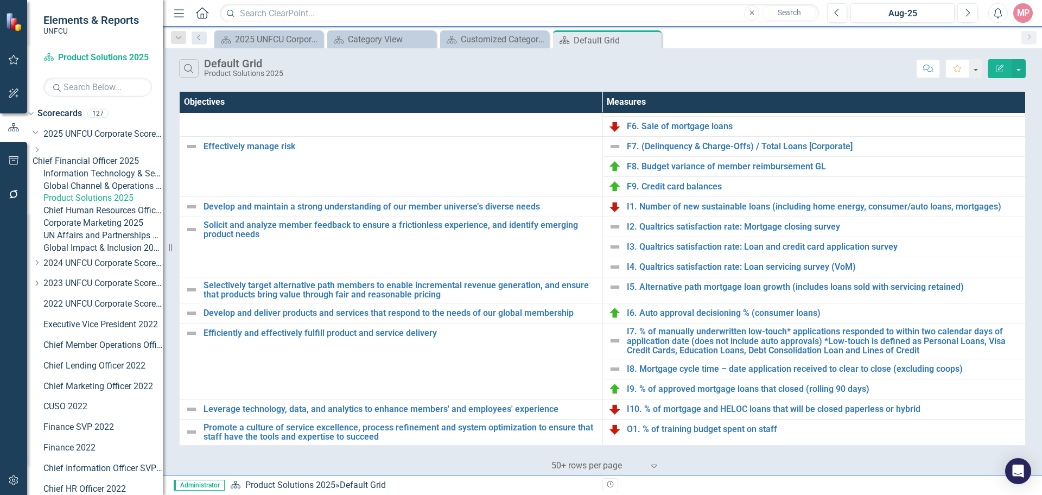
click at [112, 193] on link "Global Channel & Operations 2025" at bounding box center [102, 186] width 119 height 12
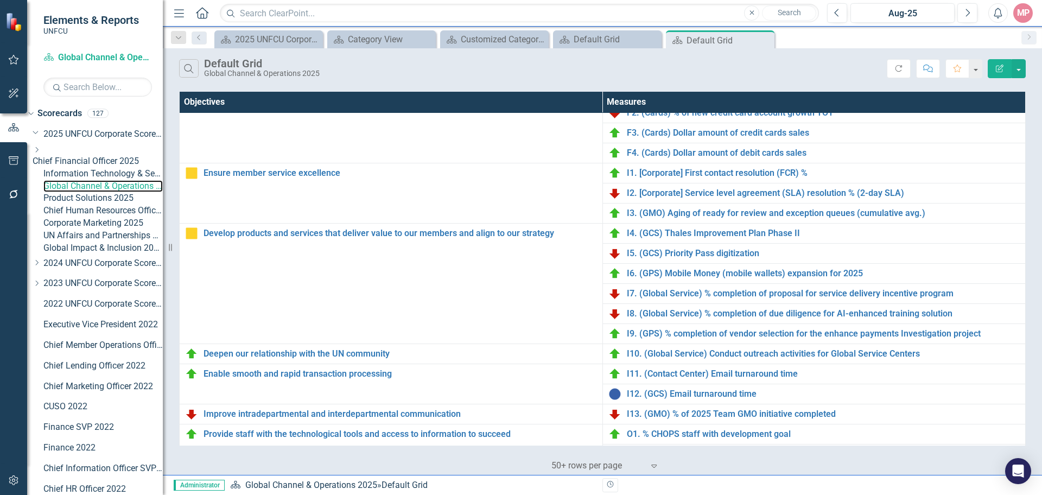
scroll to position [276, 0]
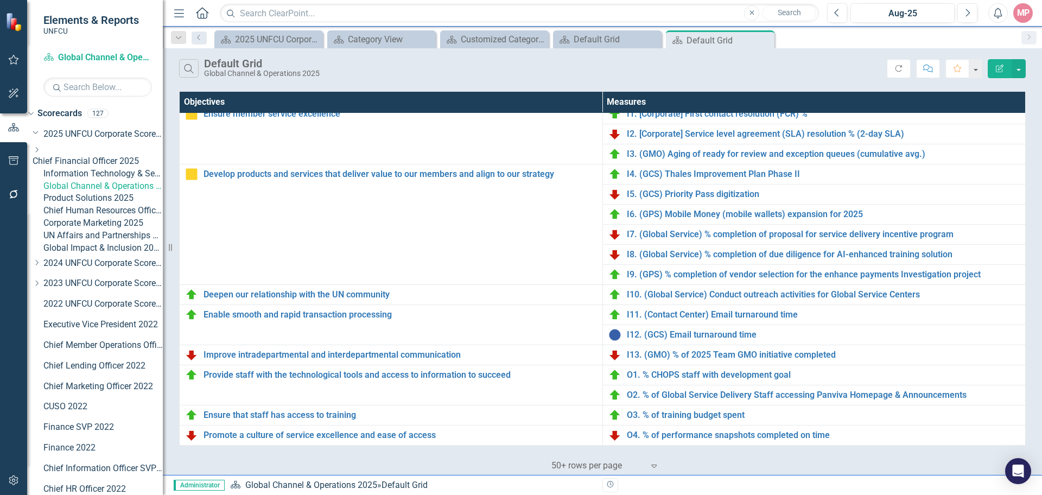
click at [94, 176] on link "Information Technology & Security 2025" at bounding box center [102, 174] width 119 height 12
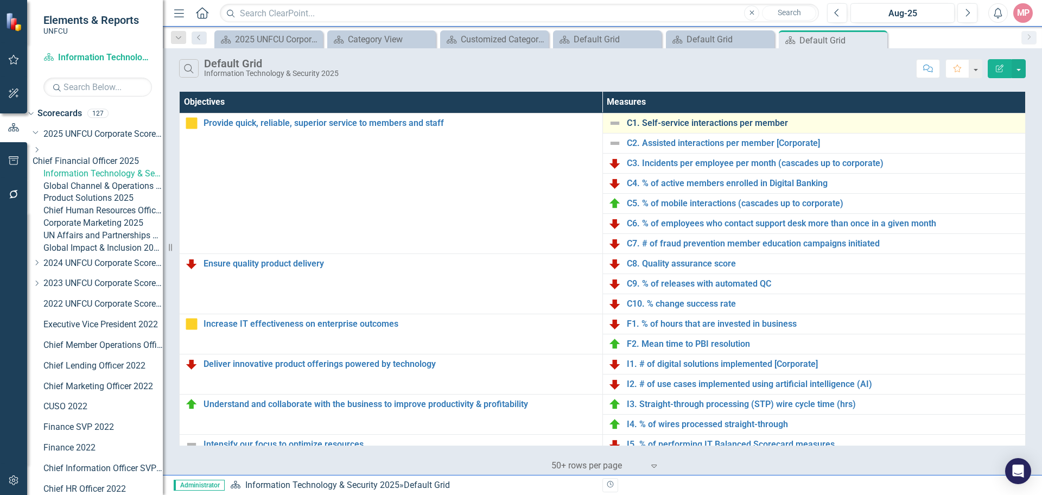
click at [722, 124] on link "C1. Self-service interactions per member" at bounding box center [823, 123] width 393 height 10
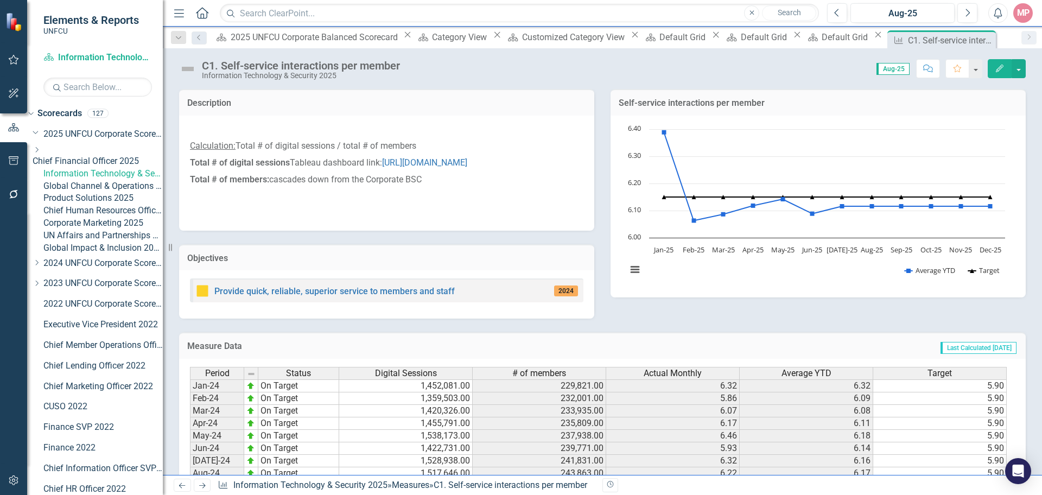
scroll to position [217, 0]
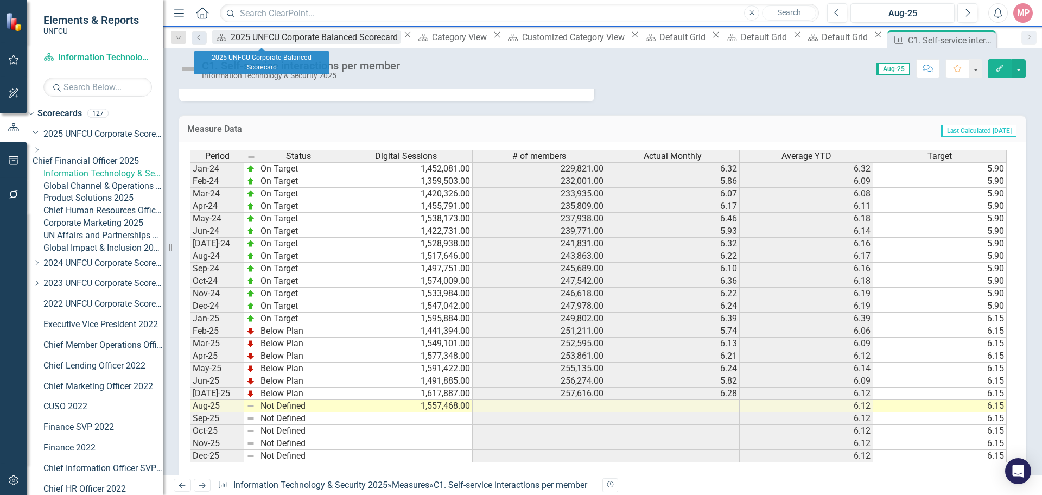
click at [260, 40] on div "2025 UNFCU Corporate Balanced Scorecard" at bounding box center [316, 37] width 170 height 14
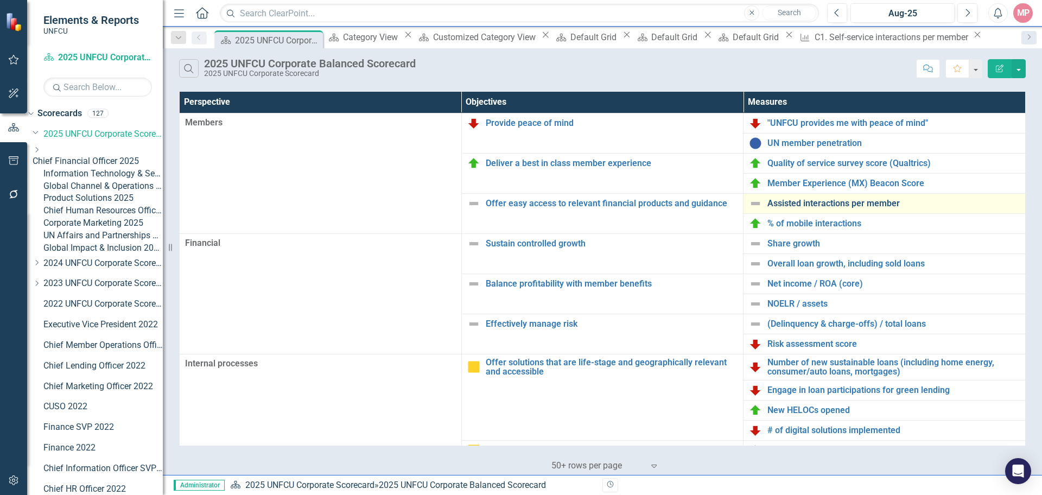
click at [842, 200] on link "Assisted interactions per member" at bounding box center [893, 204] width 252 height 10
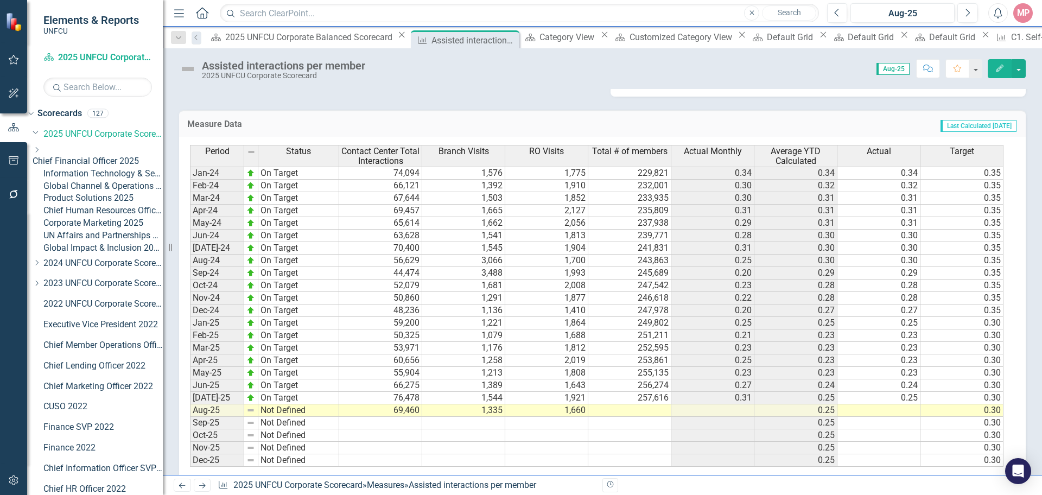
scroll to position [217, 0]
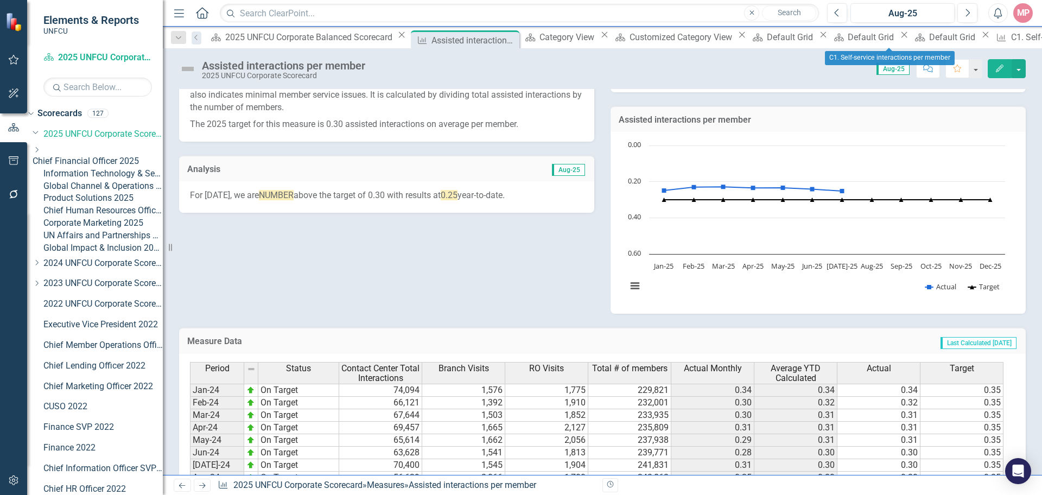
click at [985, 39] on icon "Close" at bounding box center [990, 34] width 11 height 9
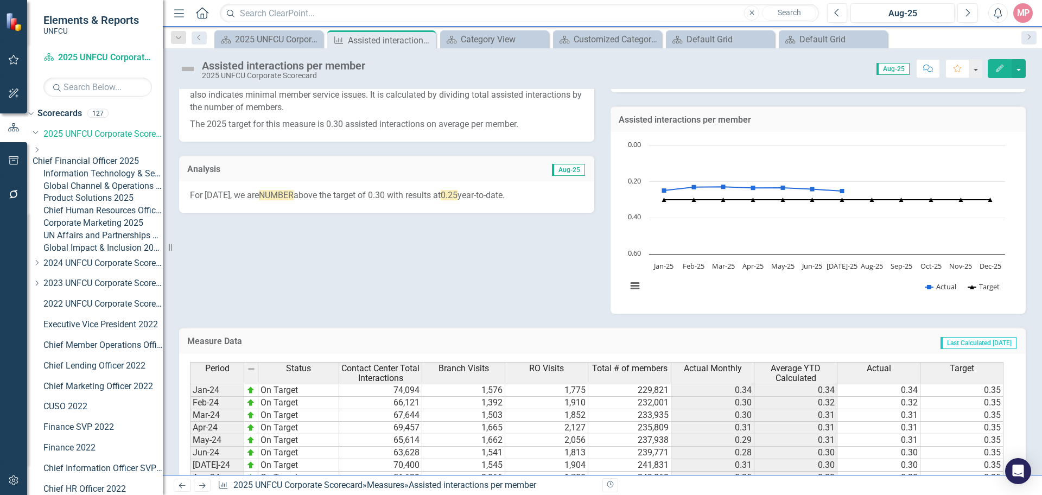
click at [118, 157] on link "Chief Financial Officer 2025" at bounding box center [98, 161] width 130 height 12
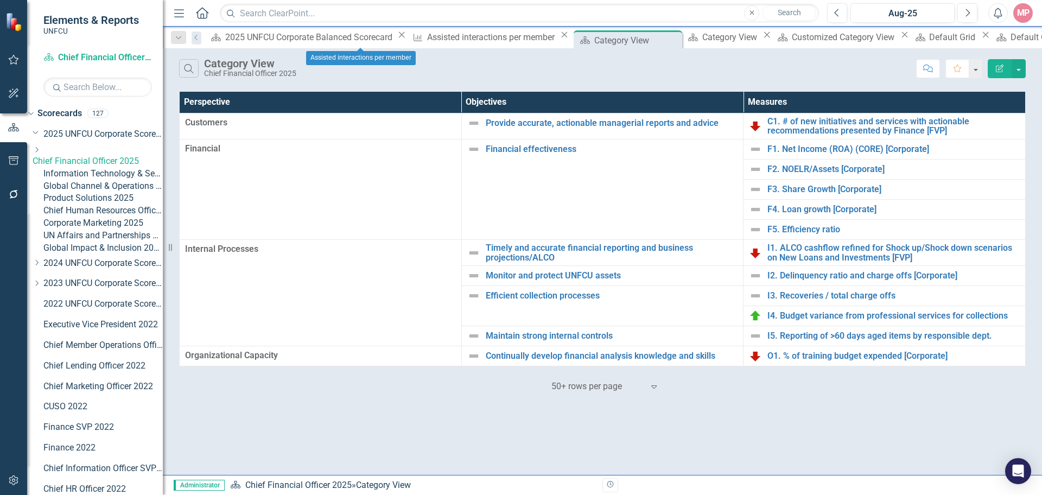
click at [559, 38] on icon "Close" at bounding box center [564, 34] width 11 height 9
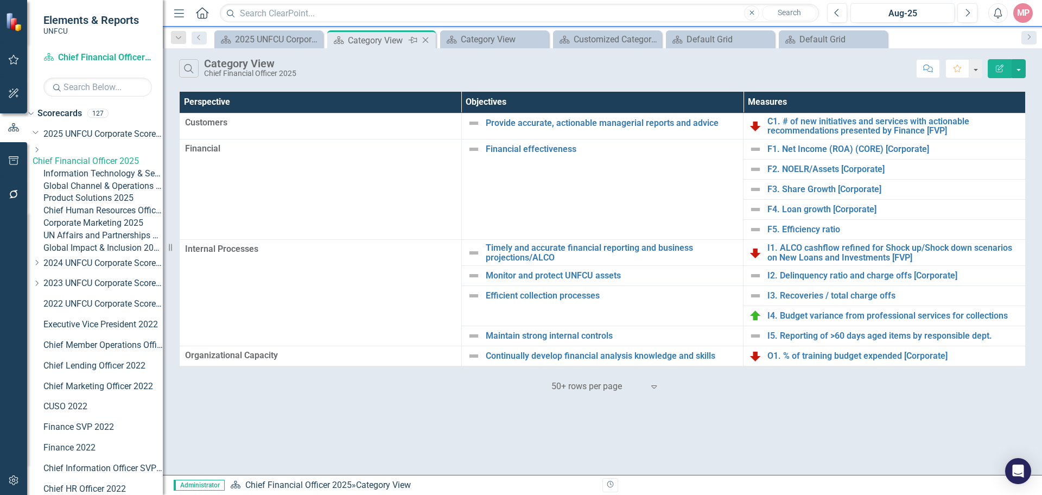
click at [424, 40] on icon "Close" at bounding box center [425, 40] width 11 height 9
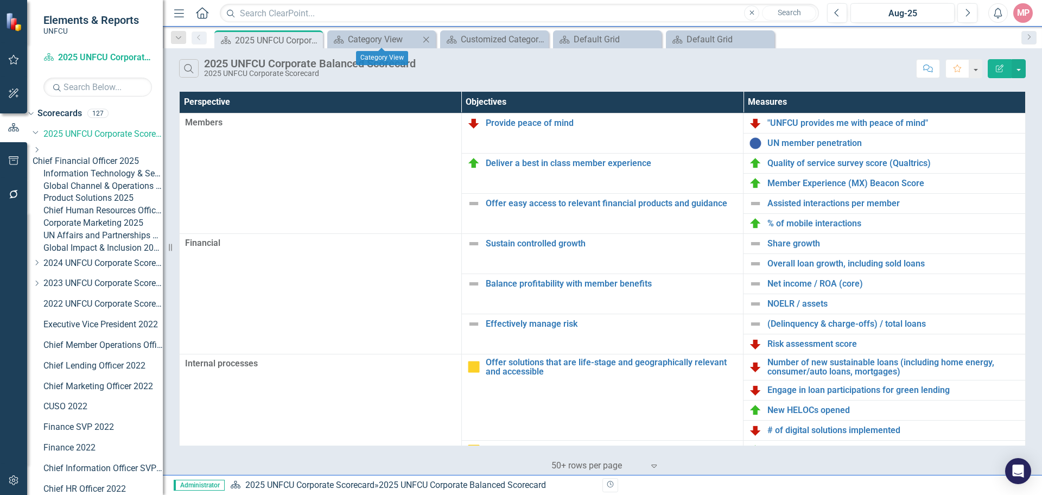
click at [422, 40] on icon "Close" at bounding box center [426, 39] width 11 height 9
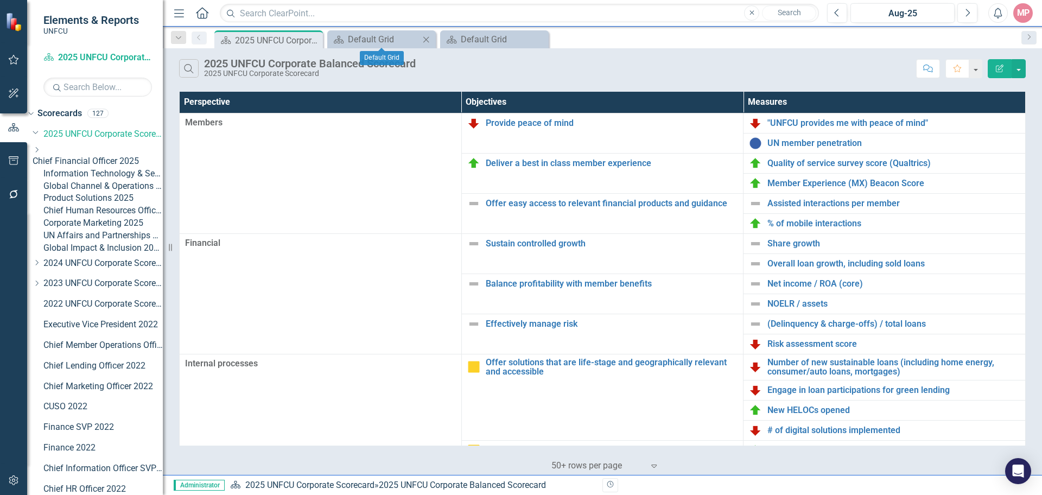
click at [424, 38] on icon "Close" at bounding box center [426, 39] width 11 height 9
click at [0, 0] on icon "Close" at bounding box center [0, 0] width 0 height 0
